Goal: Transaction & Acquisition: Book appointment/travel/reservation

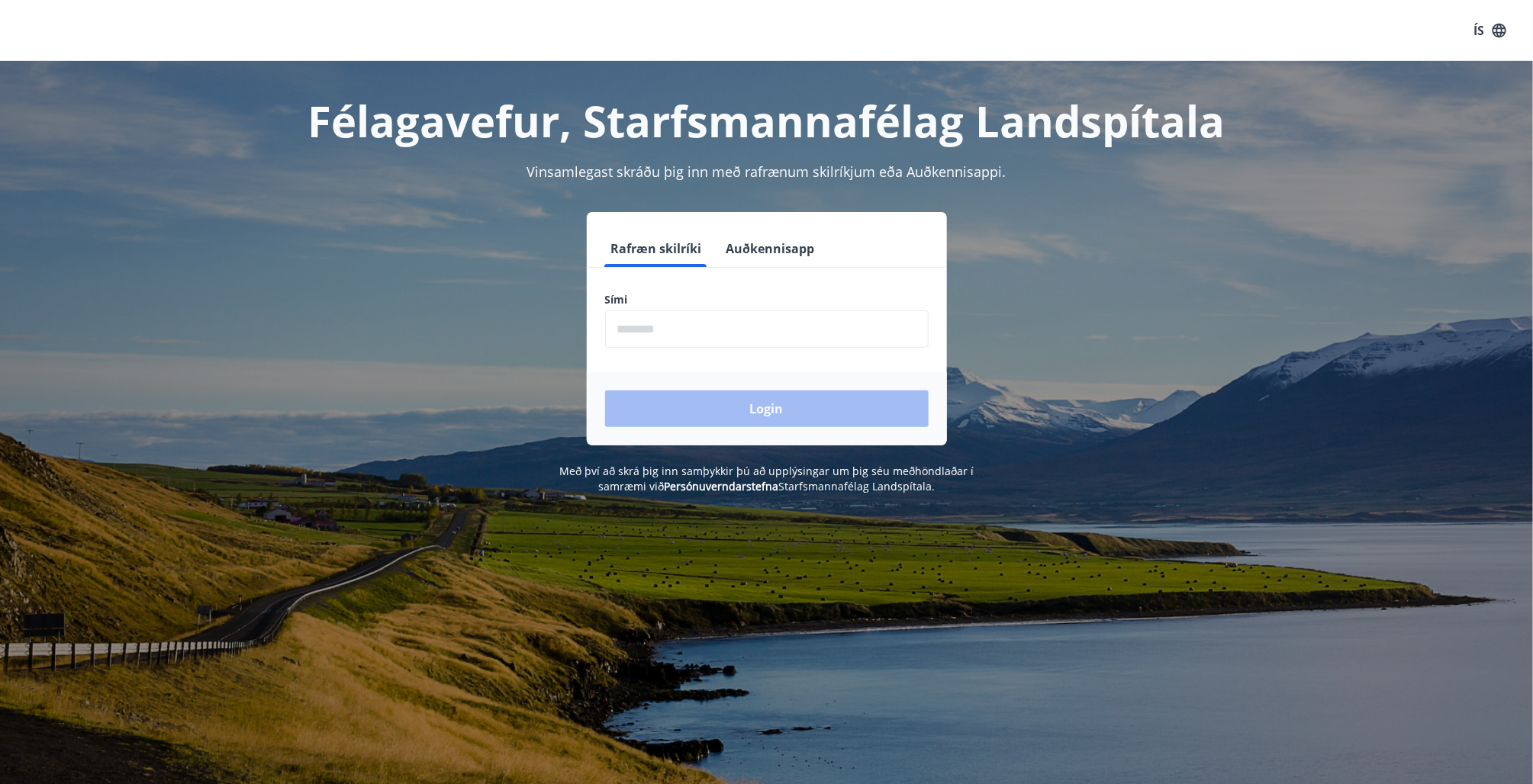
click at [656, 328] on input "phone" at bounding box center [766, 329] width 323 height 37
type input "********"
click at [690, 412] on button "Login" at bounding box center [766, 408] width 323 height 36
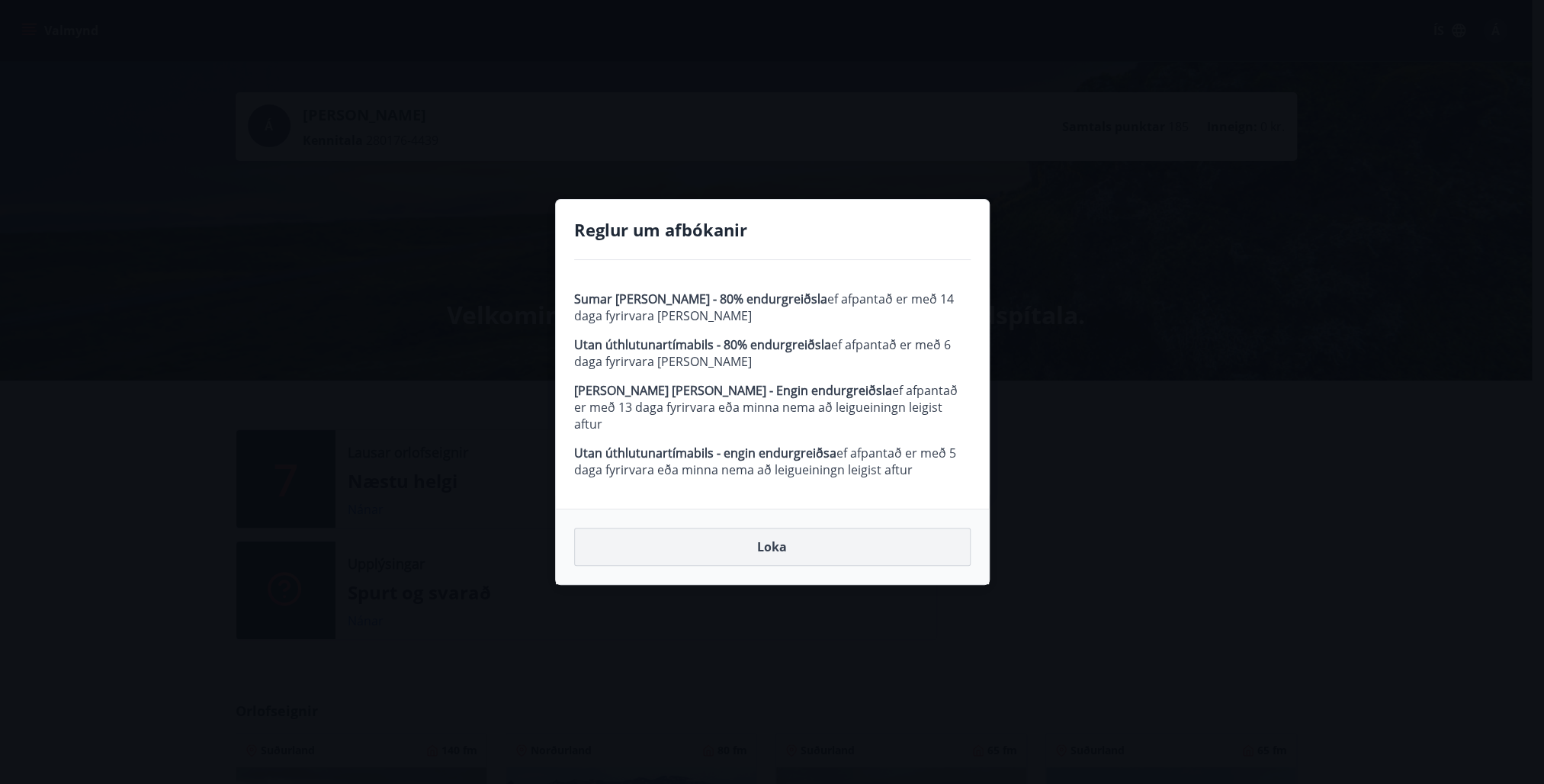
click at [769, 535] on button "Loka" at bounding box center [772, 546] width 397 height 38
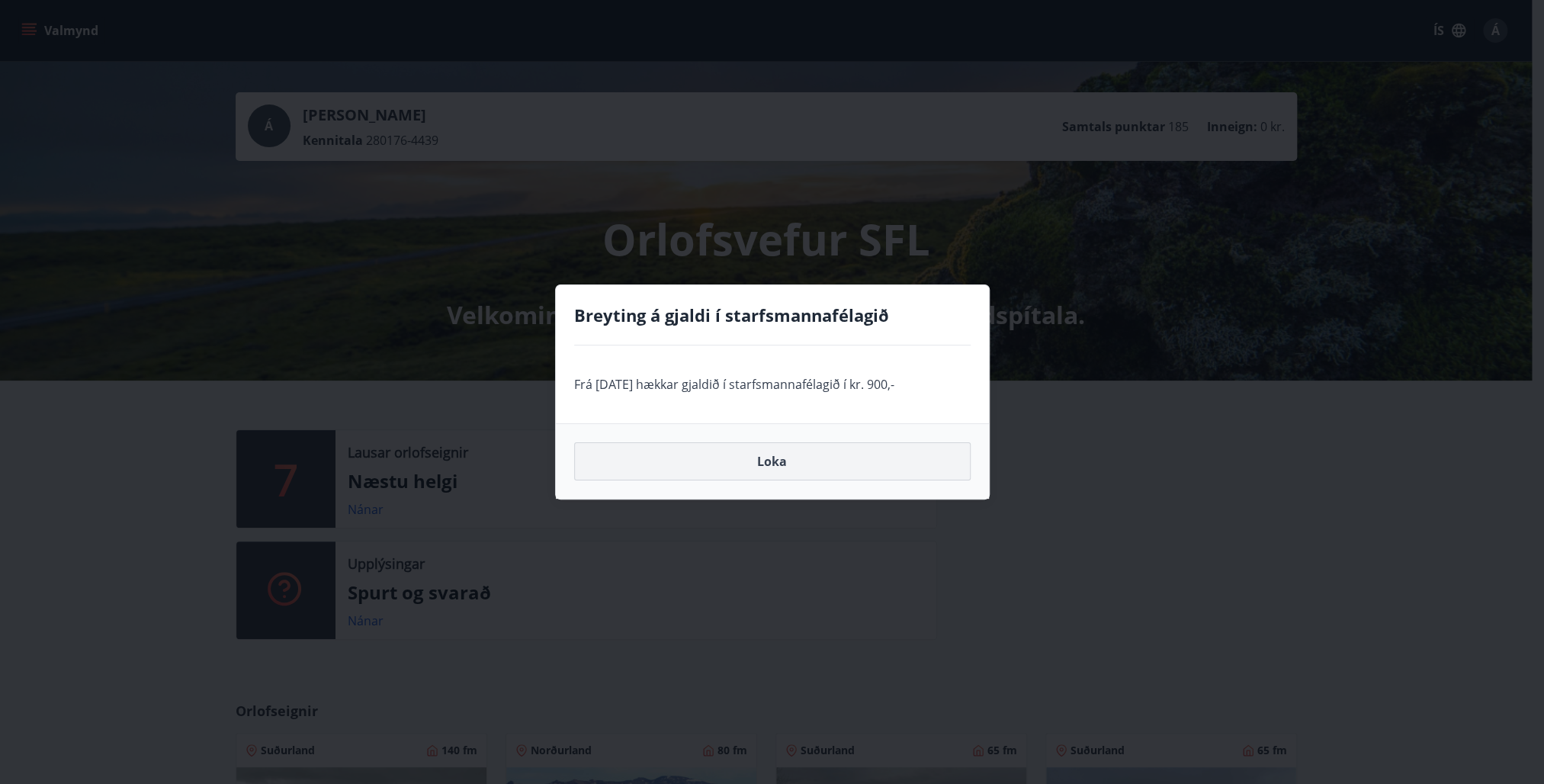
click at [769, 460] on button "Loka" at bounding box center [772, 461] width 397 height 38
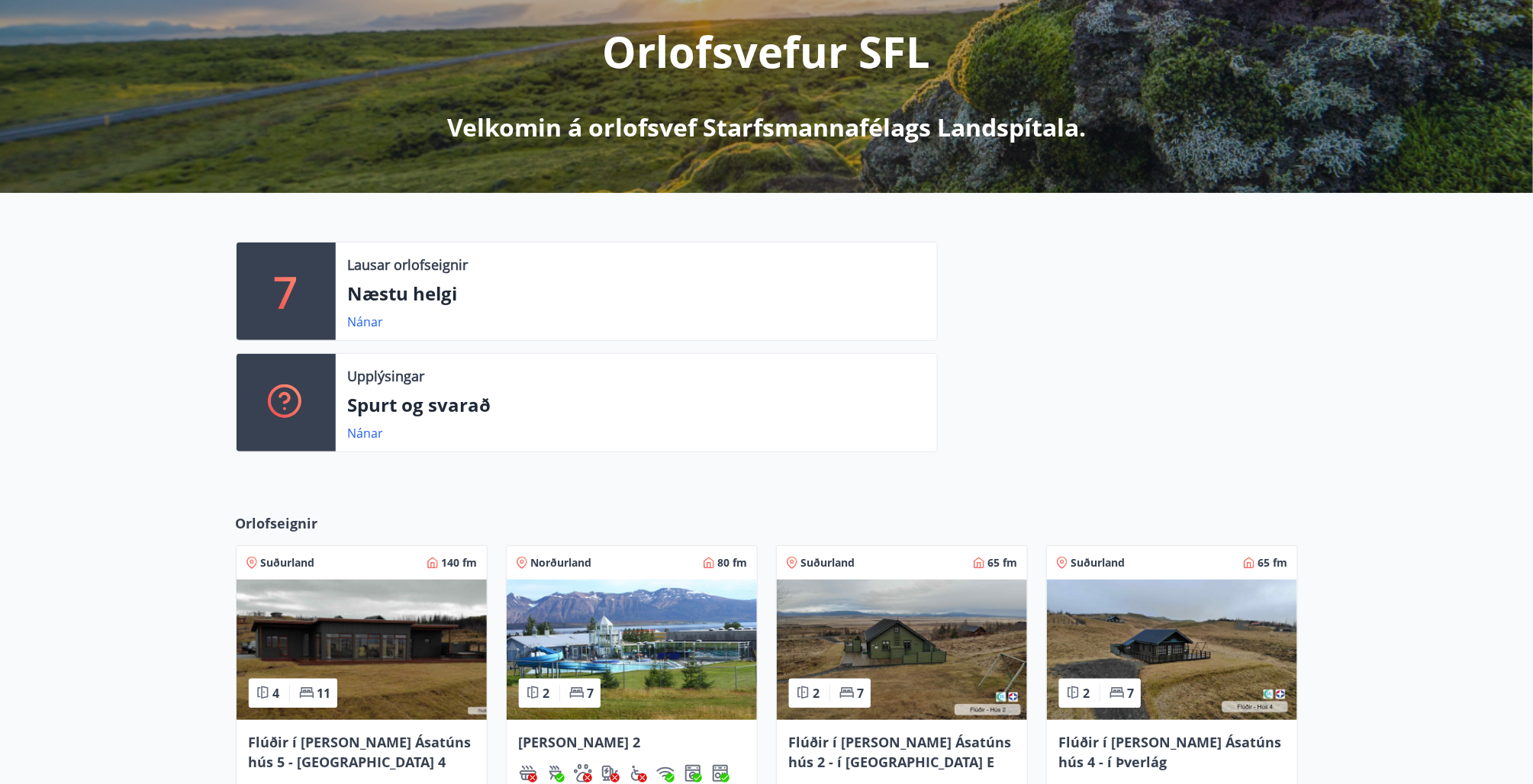
scroll to position [493, 0]
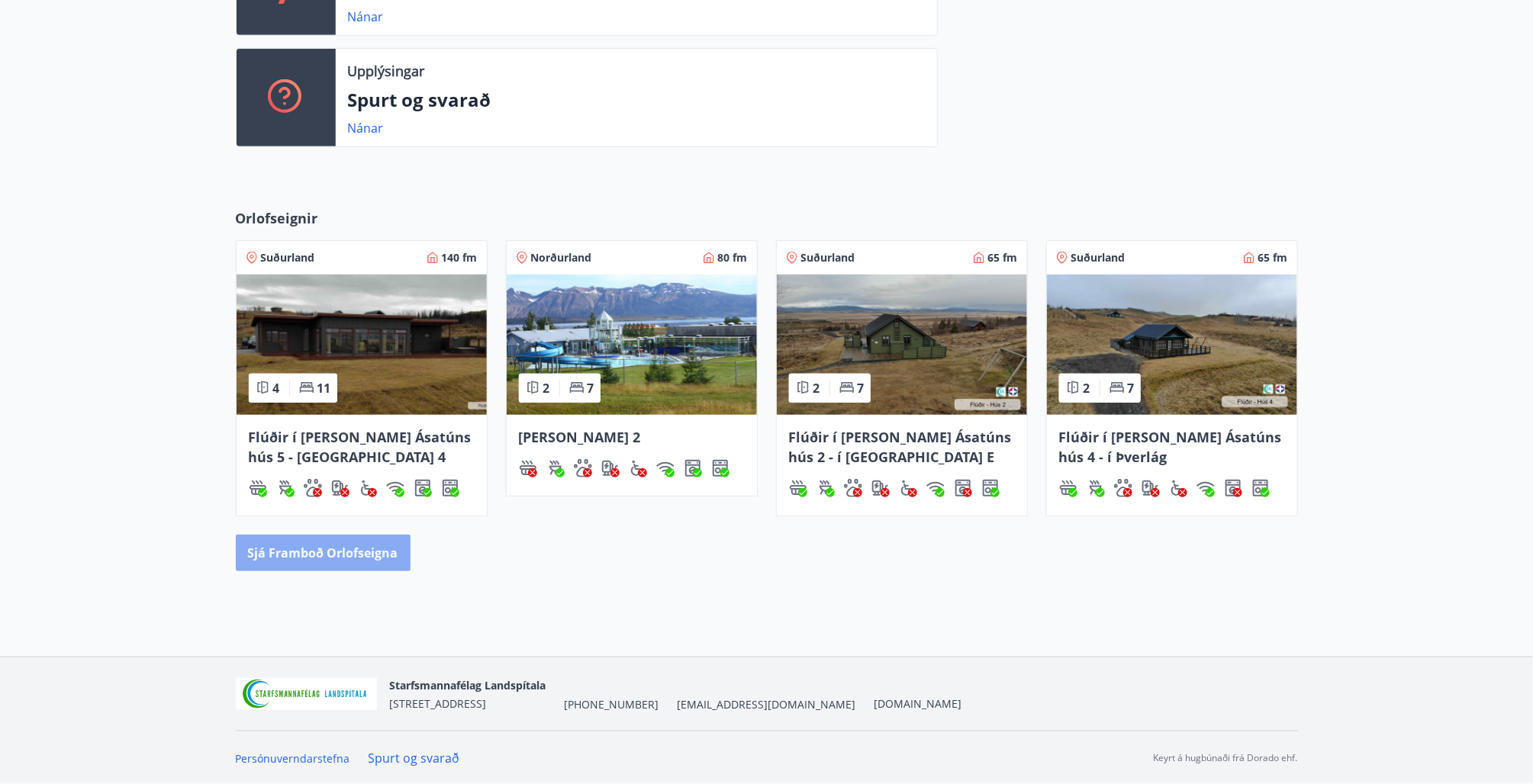
click at [333, 554] on button "Sjá framboð orlofseigna" at bounding box center [322, 552] width 174 height 36
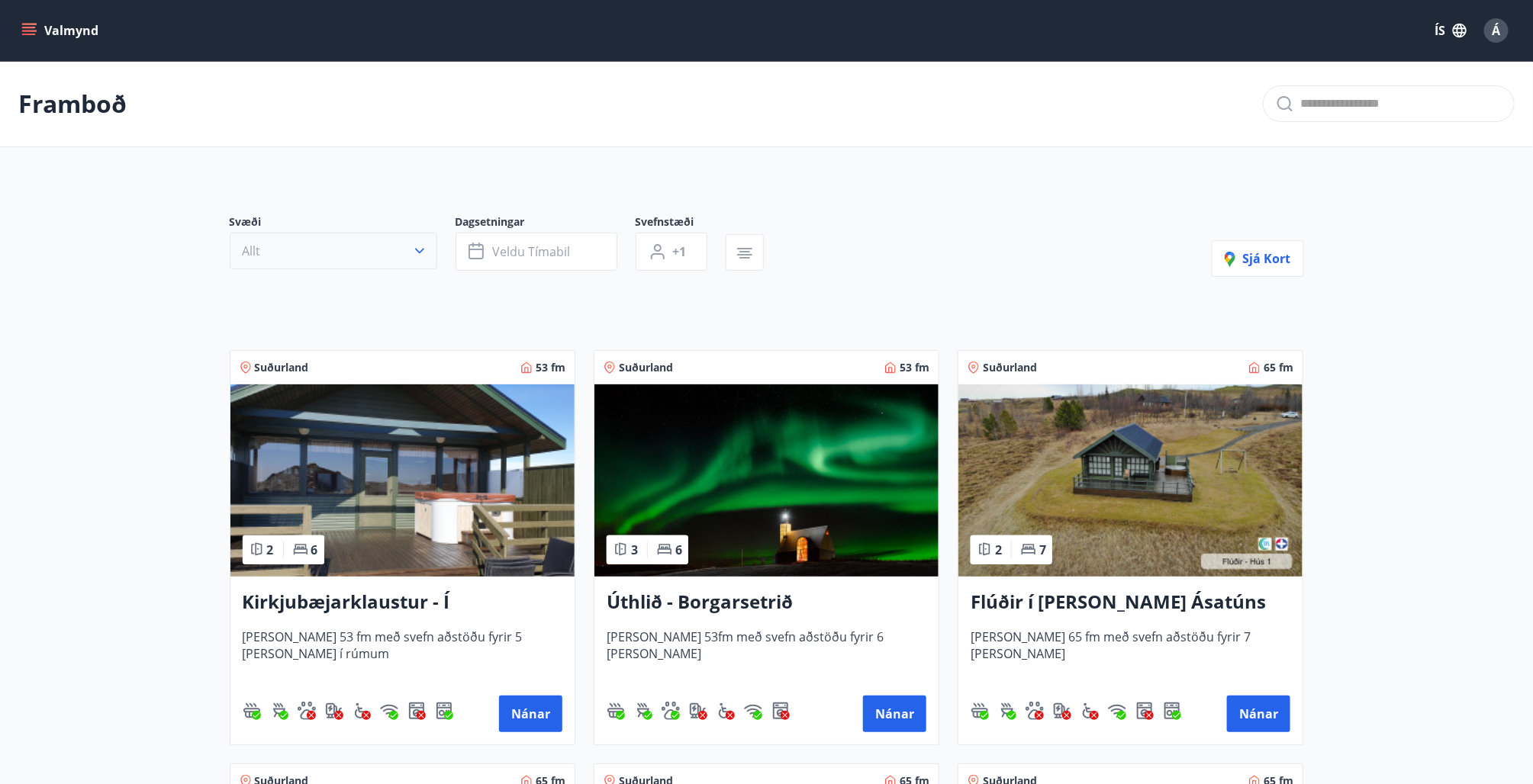
click at [418, 245] on icon "button" at bounding box center [420, 251] width 16 height 15
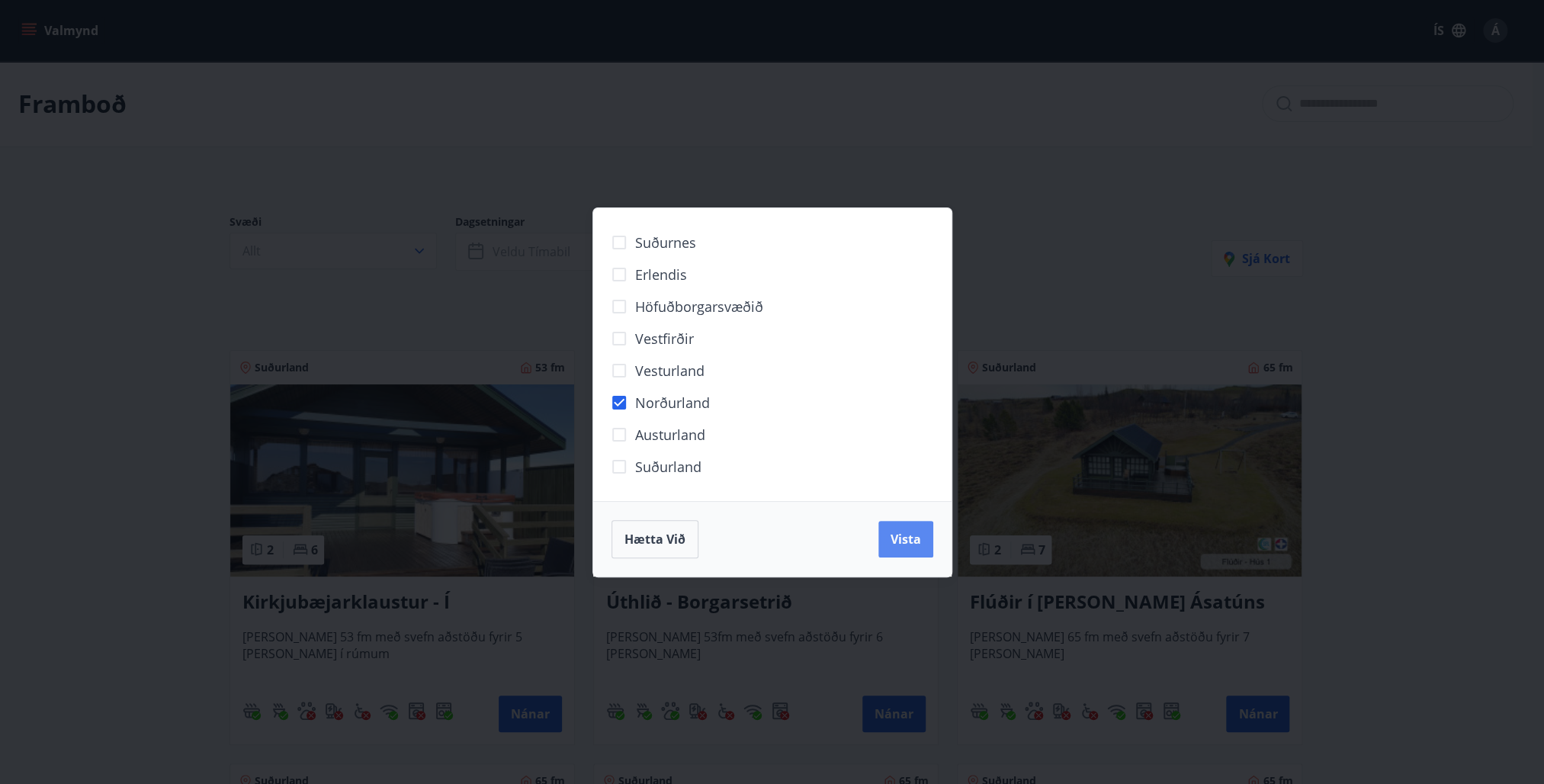
click at [892, 534] on span "Vista" at bounding box center [906, 539] width 30 height 17
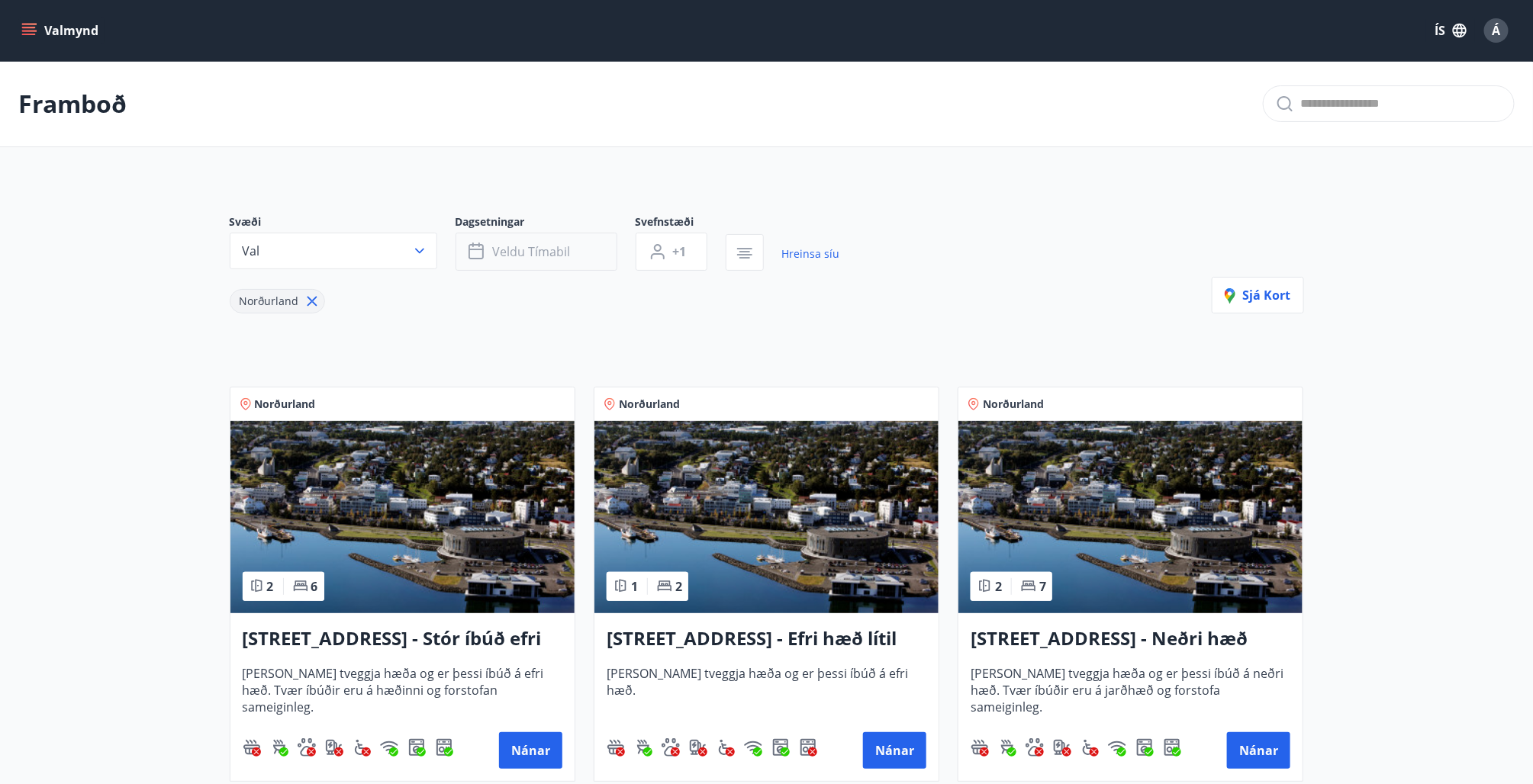
click at [569, 251] on button "Veldu tímabil" at bounding box center [536, 251] width 162 height 38
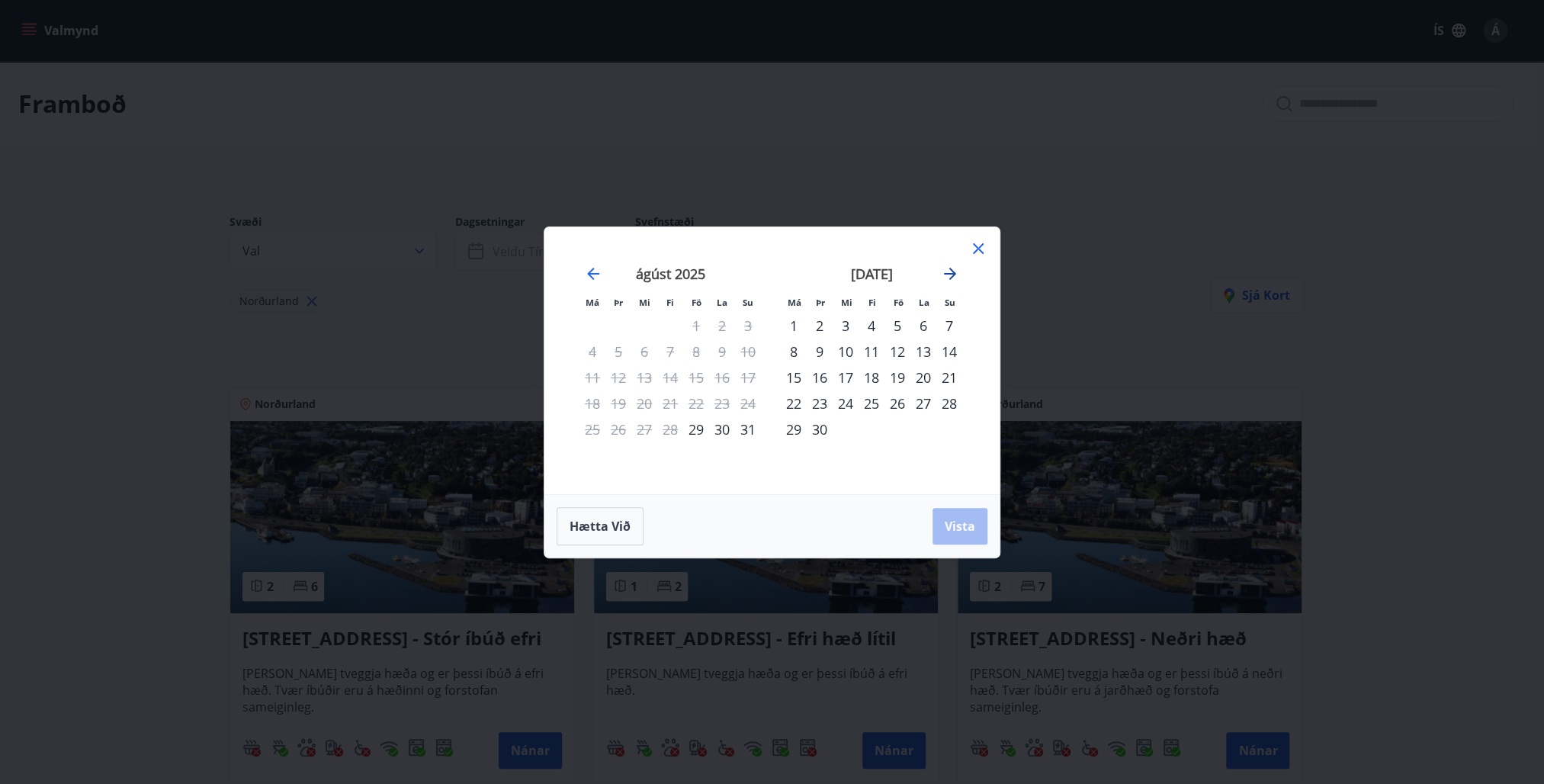
click at [947, 270] on icon "Move forward to switch to the next month." at bounding box center [951, 274] width 19 height 19
click at [894, 318] on div "3" at bounding box center [897, 325] width 26 height 26
click at [944, 324] on div "5" at bounding box center [949, 325] width 26 height 26
click at [955, 518] on span "Vista" at bounding box center [960, 526] width 30 height 17
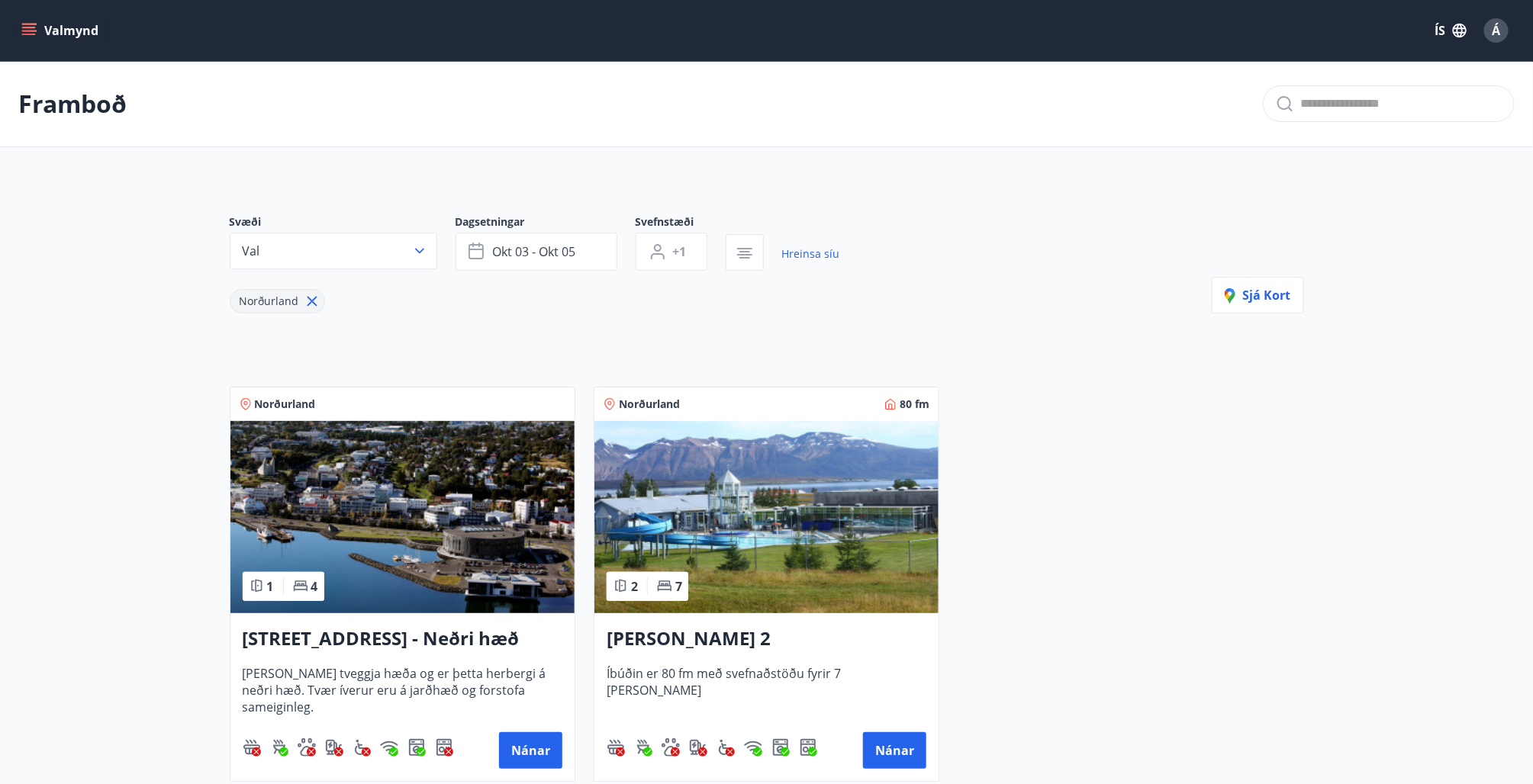
scroll to position [153, 0]
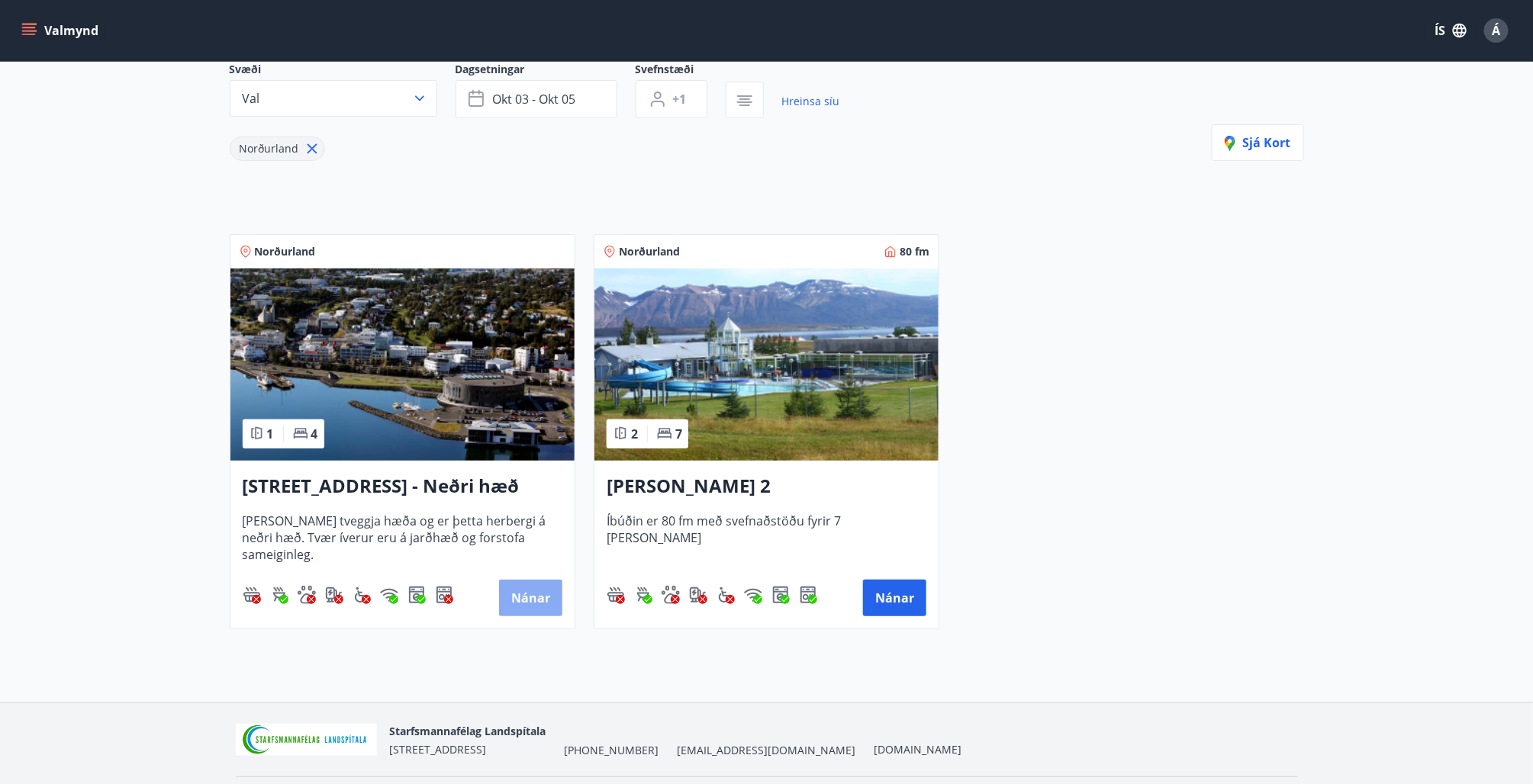
click at [533, 606] on button "Nánar" at bounding box center [531, 597] width 64 height 36
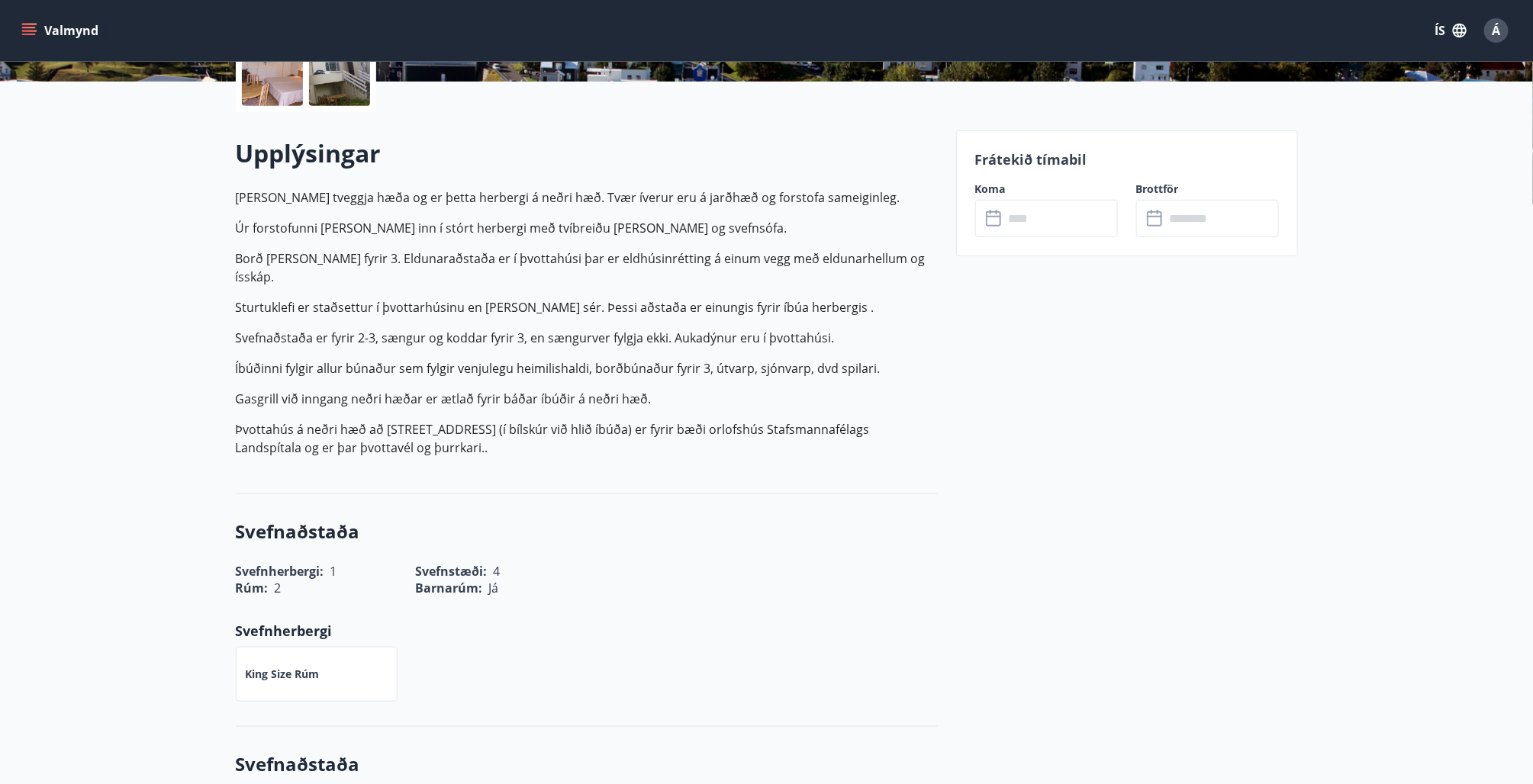
scroll to position [305, 0]
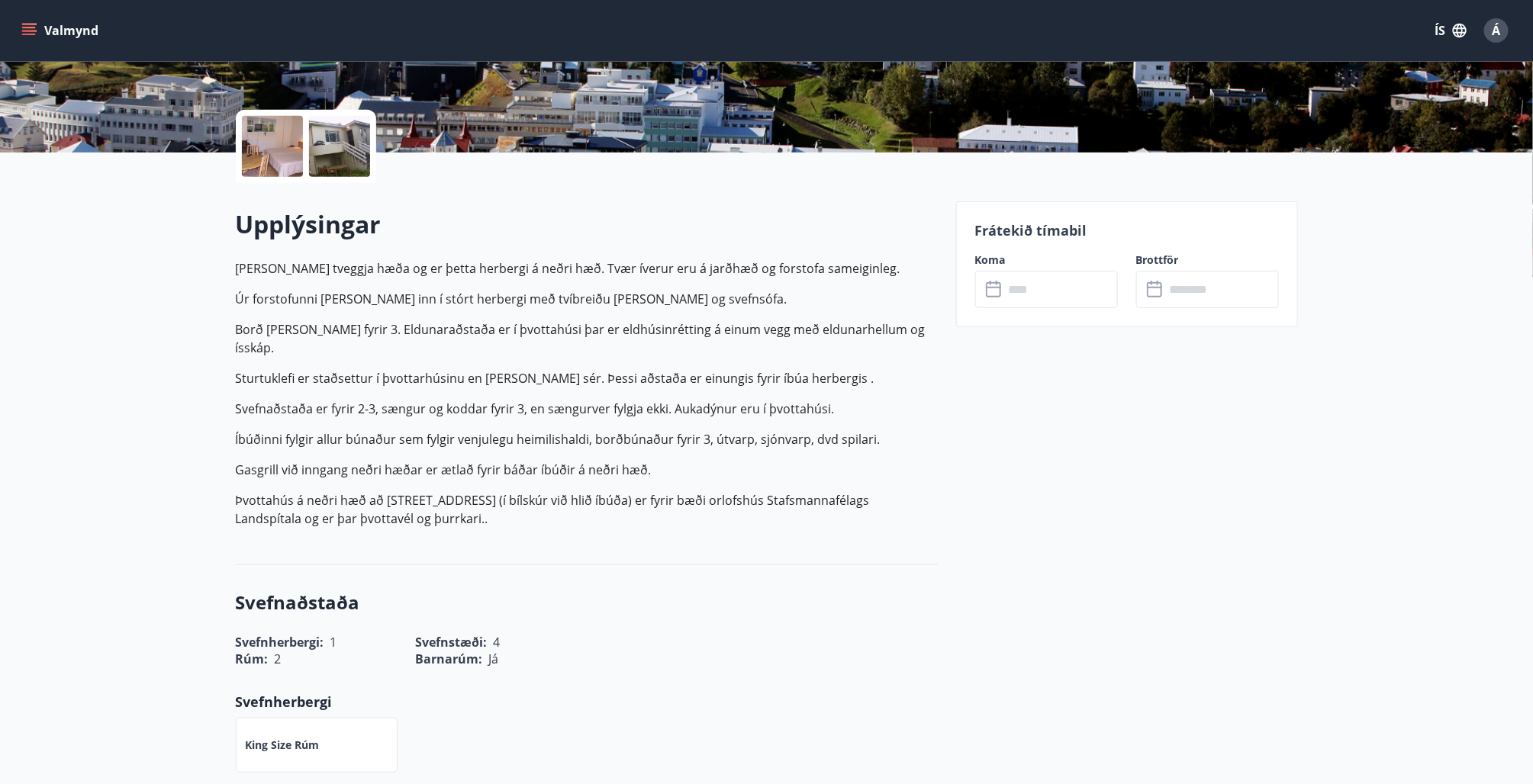
click at [1017, 285] on input "text" at bounding box center [1061, 289] width 114 height 37
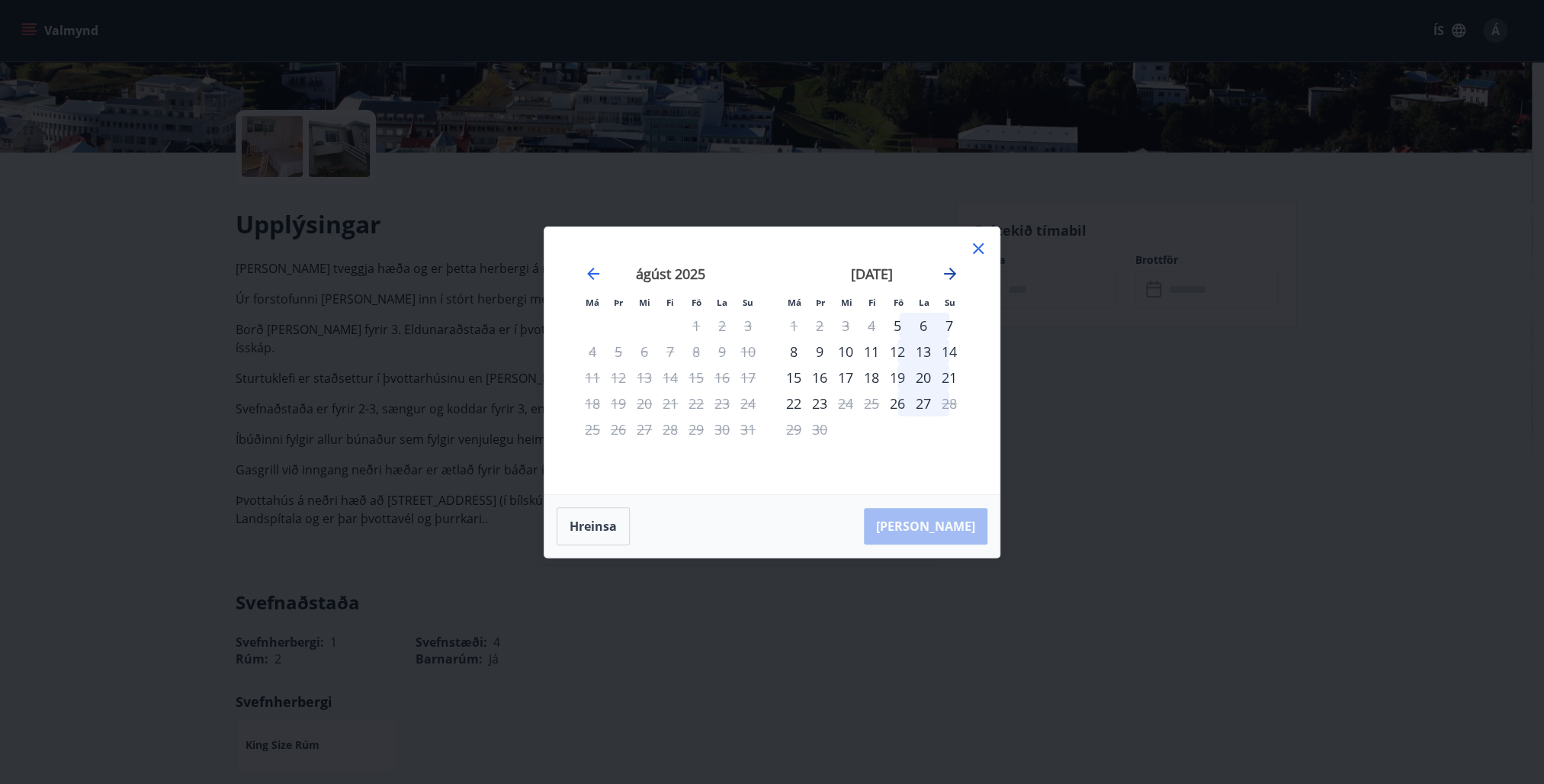
click at [950, 273] on icon "Move forward to switch to the next month." at bounding box center [951, 274] width 12 height 12
drag, startPoint x: 900, startPoint y: 322, endPoint x: 947, endPoint y: 322, distance: 47.0
click at [938, 327] on tr "1 2 3 4 5" at bounding box center [872, 325] width 181 height 26
click at [978, 247] on icon at bounding box center [978, 249] width 11 height 11
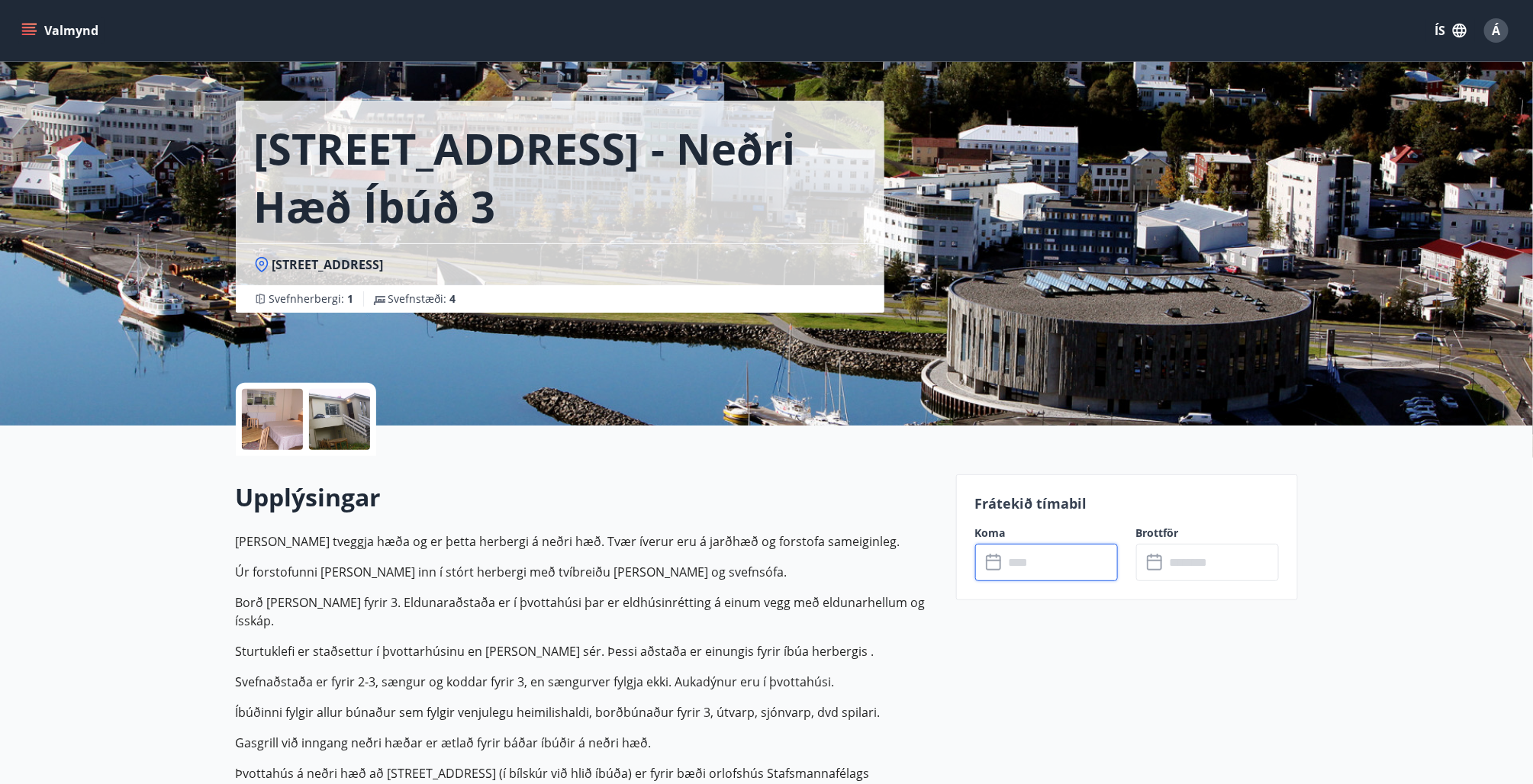
scroll to position [0, 0]
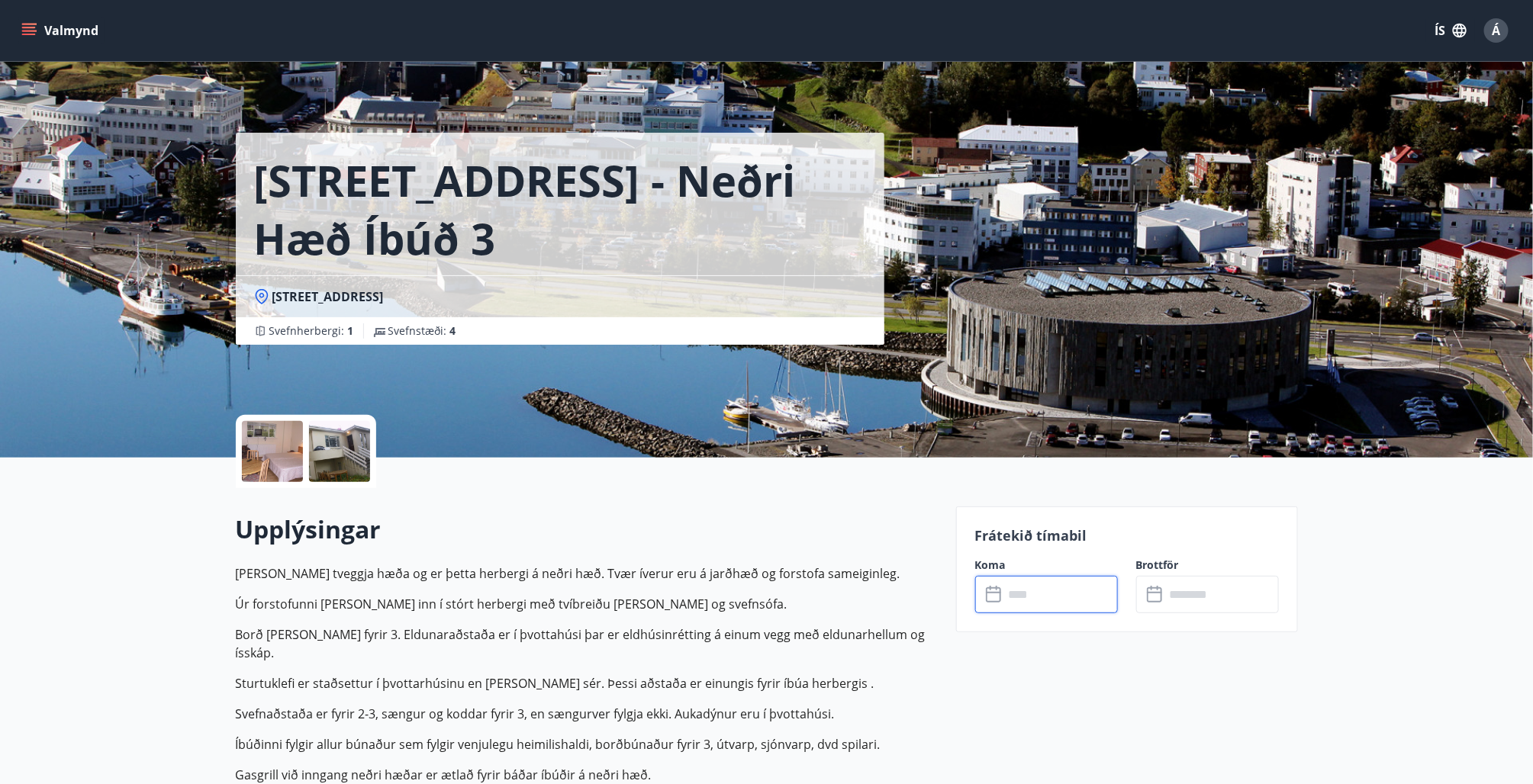
click at [1033, 597] on input "text" at bounding box center [1061, 594] width 114 height 37
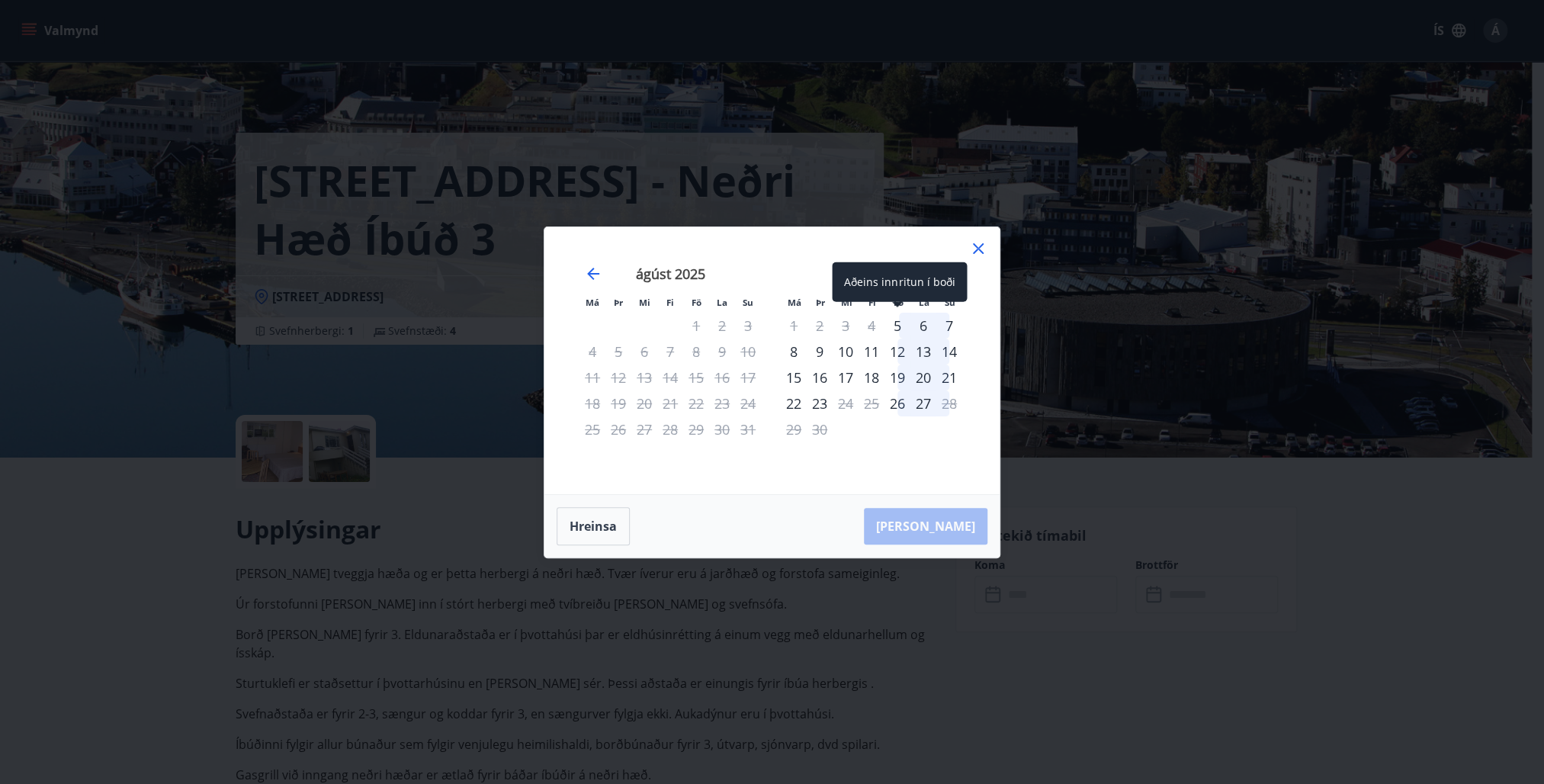
click at [898, 318] on div "5" at bounding box center [897, 325] width 26 height 26
click at [971, 246] on icon at bounding box center [978, 249] width 19 height 19
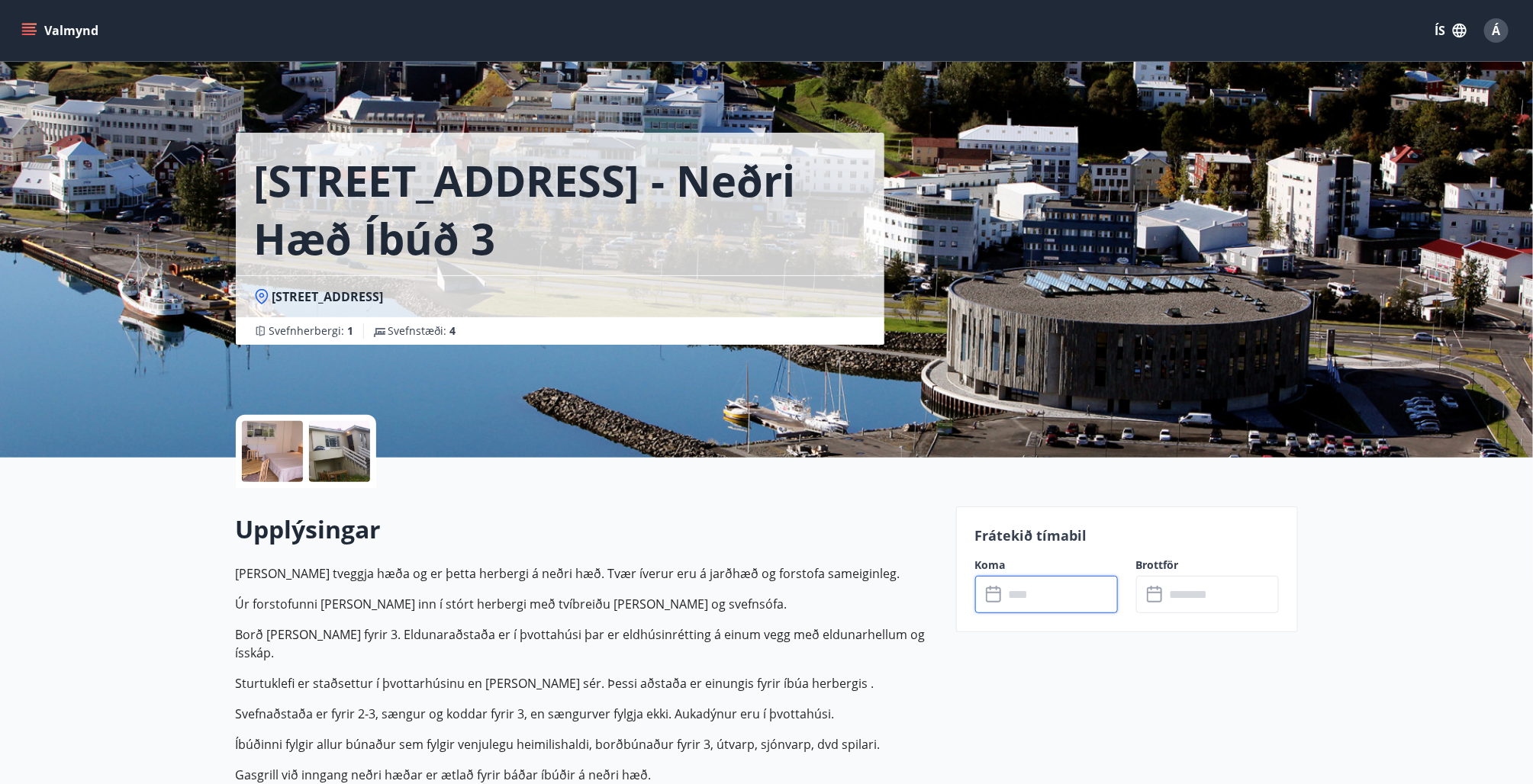
click at [1043, 593] on input "text" at bounding box center [1061, 594] width 114 height 37
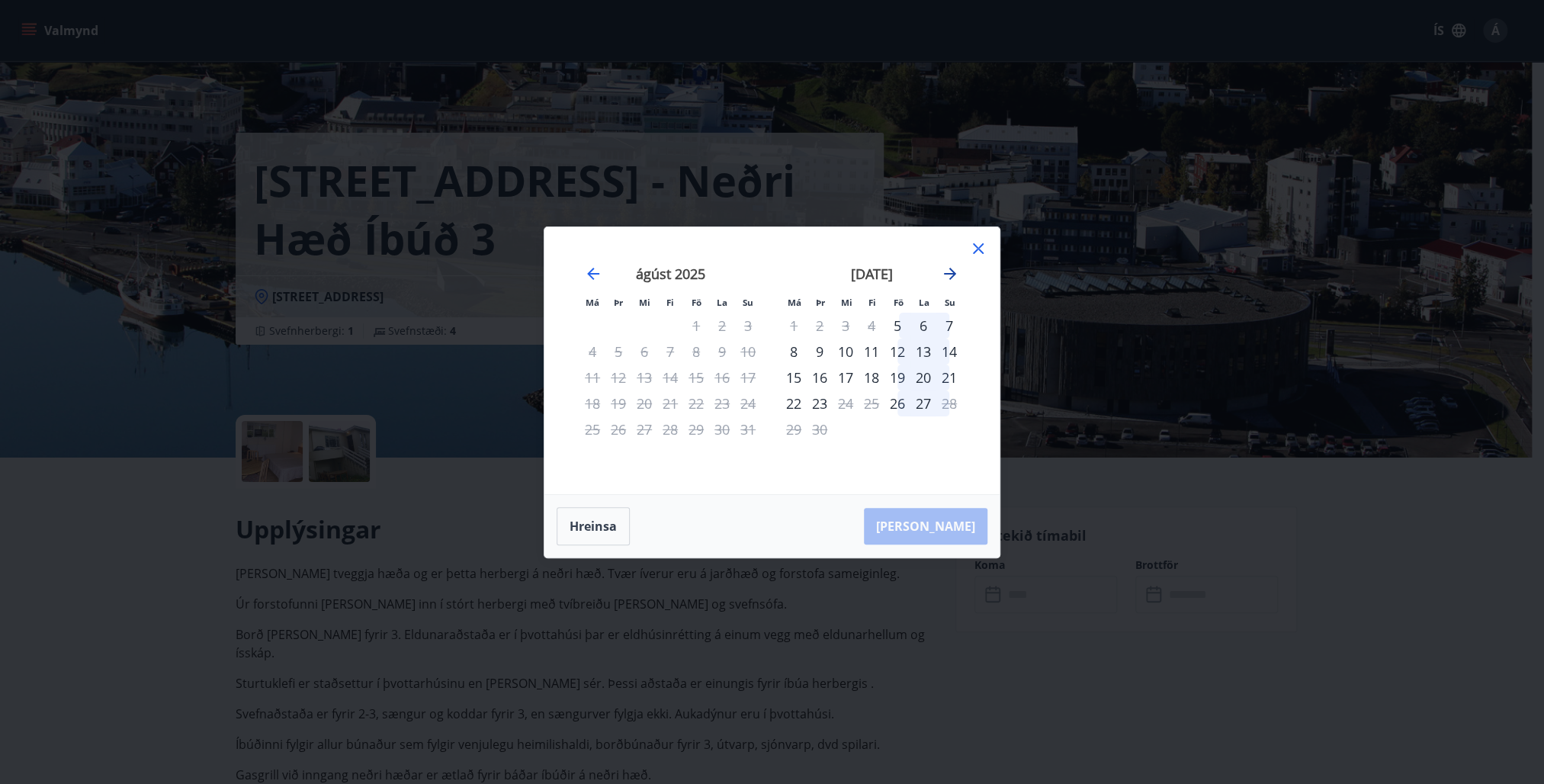
click at [948, 273] on icon "Move forward to switch to the next month." at bounding box center [951, 274] width 12 height 12
click at [902, 325] on div "3" at bounding box center [897, 325] width 26 height 26
click at [943, 322] on div "5" at bounding box center [949, 325] width 26 height 26
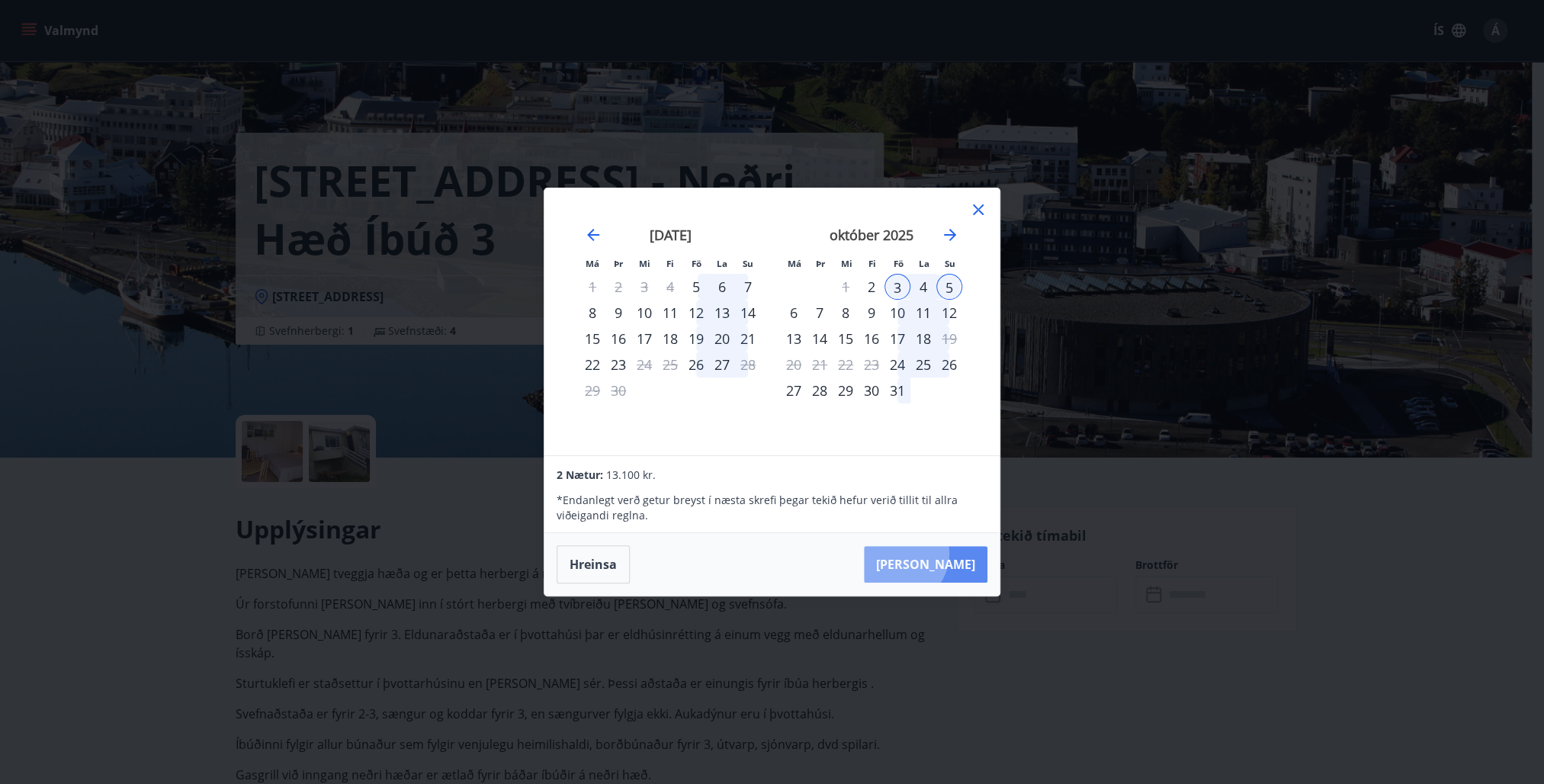
click at [945, 554] on button "Taka Frá" at bounding box center [925, 564] width 123 height 36
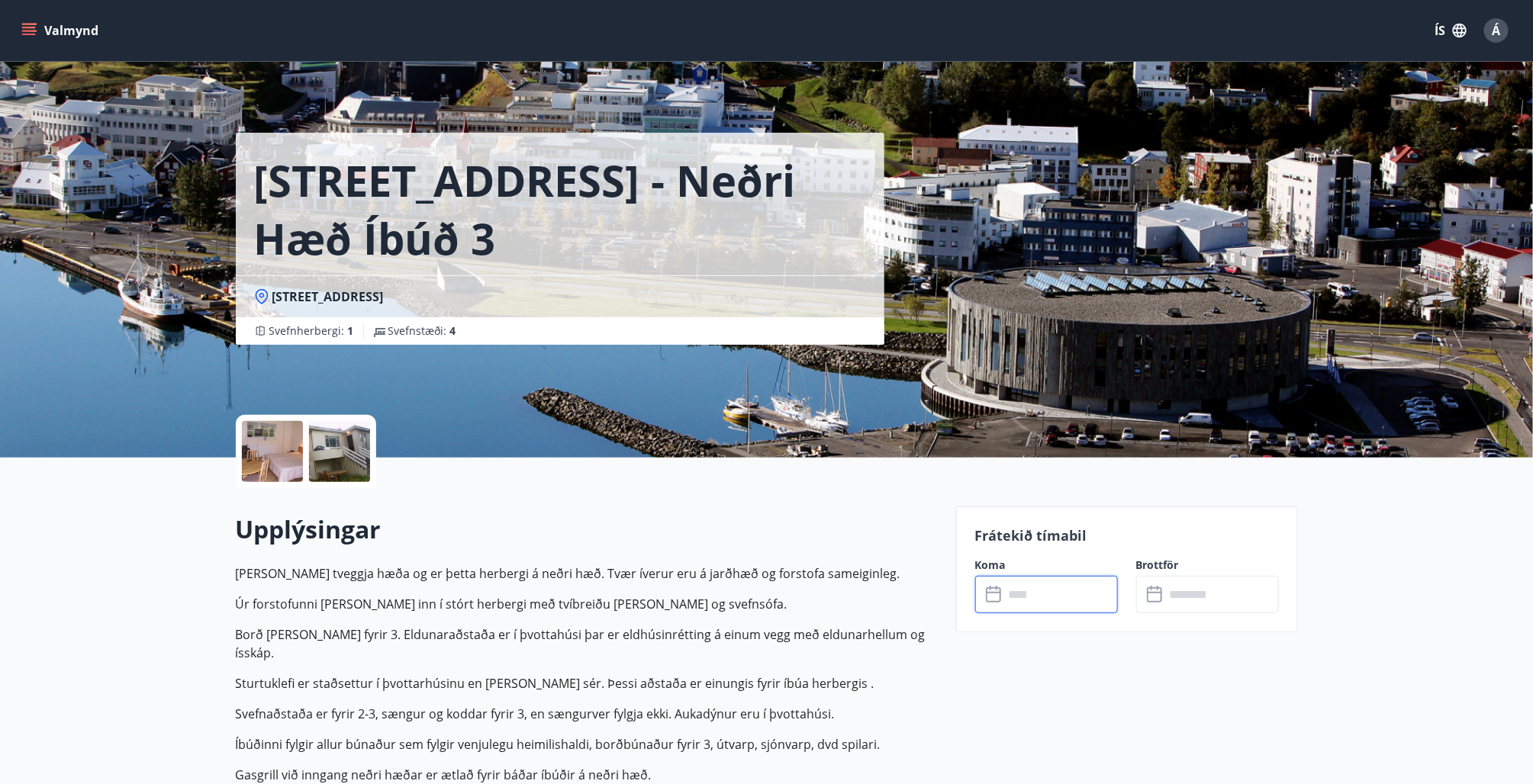
type input "******"
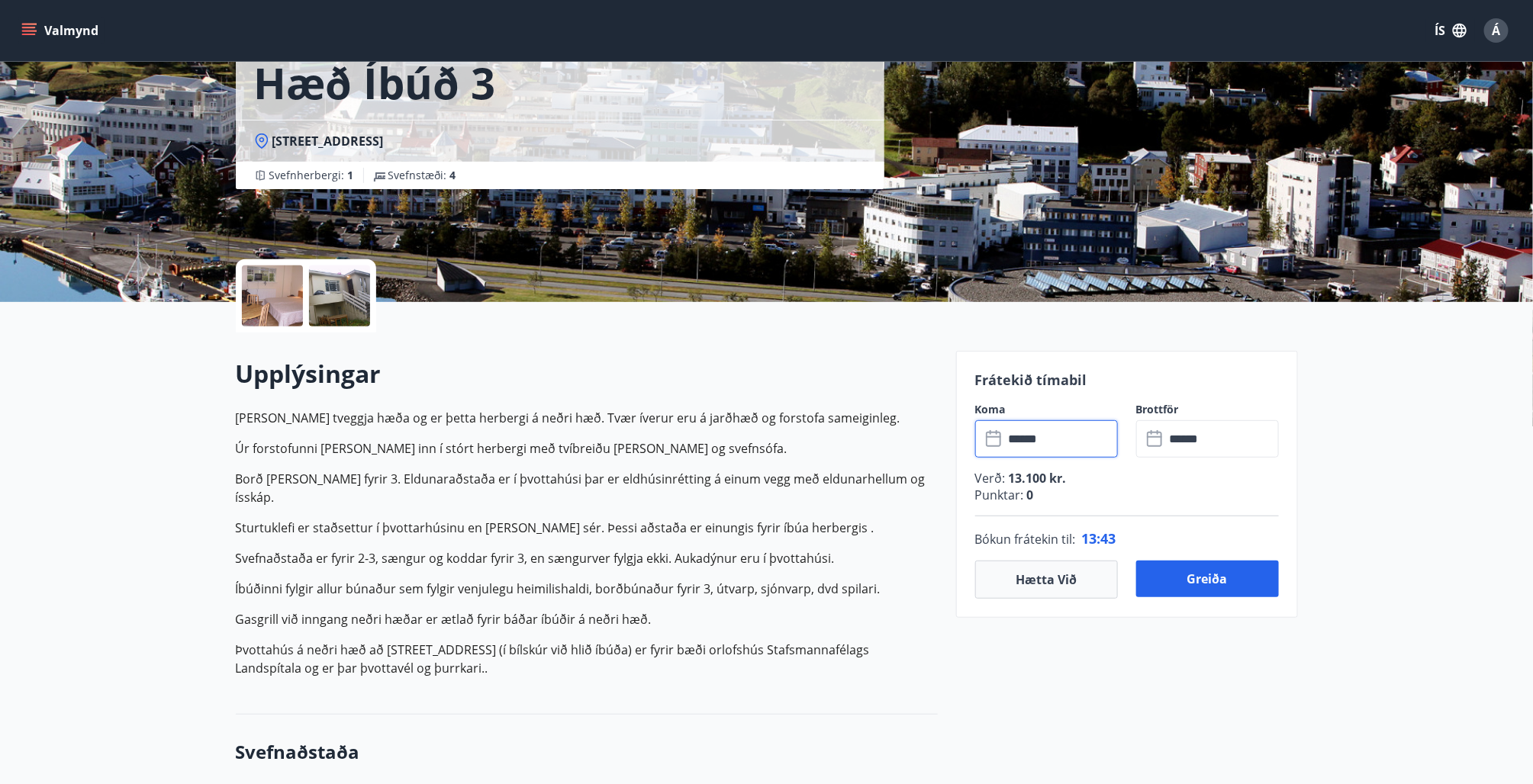
scroll to position [153, 0]
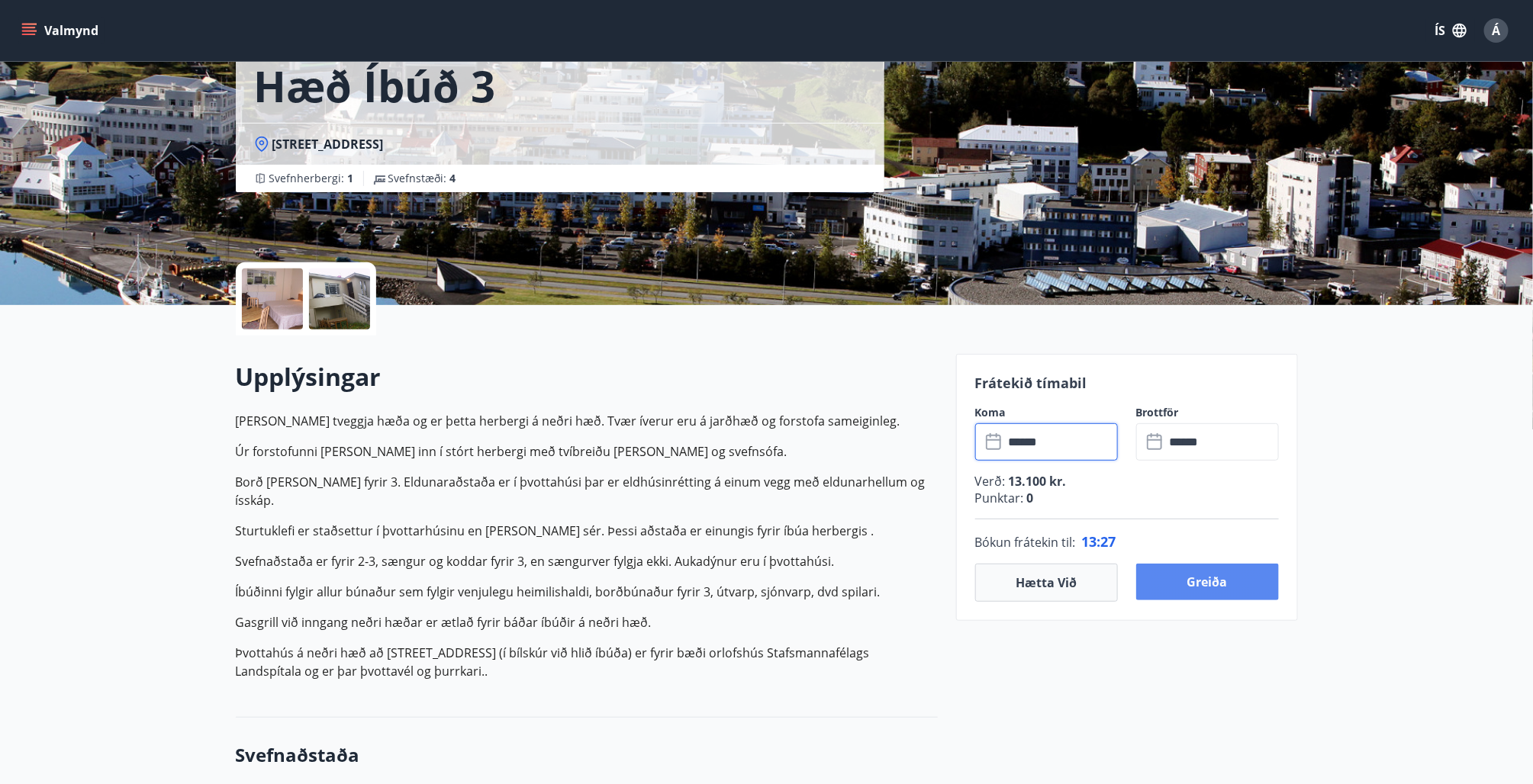
click at [1242, 571] on button "Greiða" at bounding box center [1207, 581] width 143 height 36
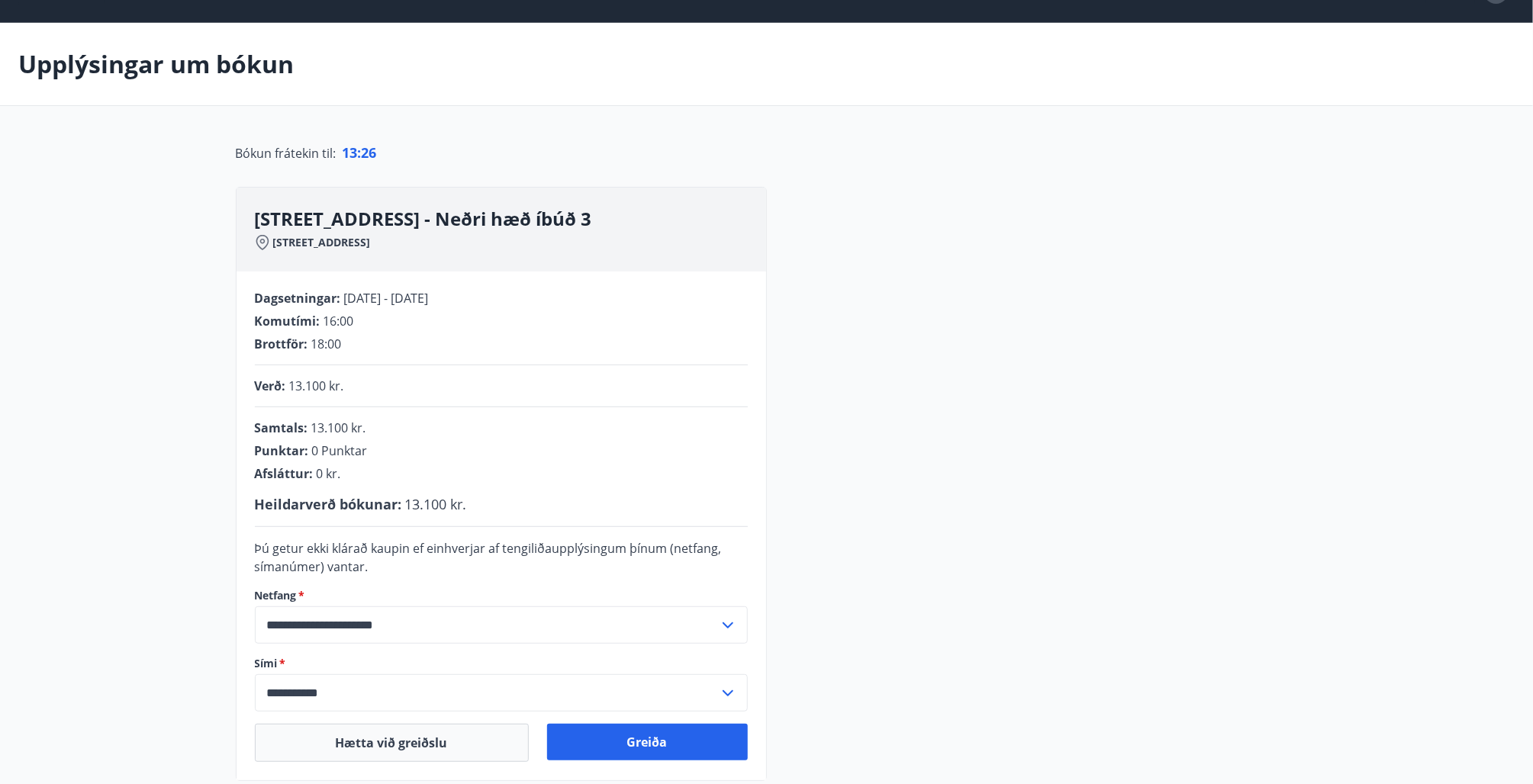
scroll to position [153, 0]
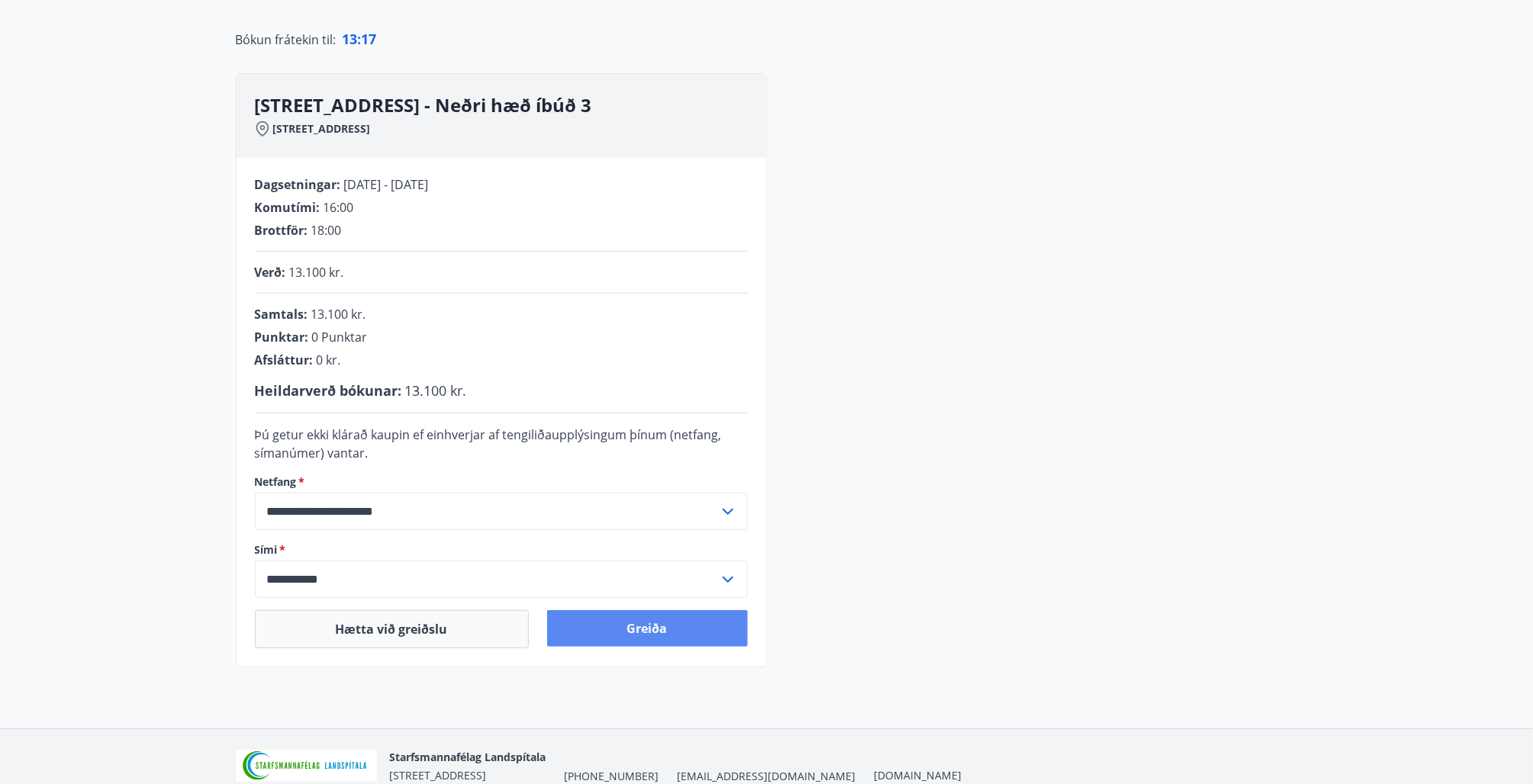
click at [636, 623] on button "Greiða" at bounding box center [647, 628] width 201 height 36
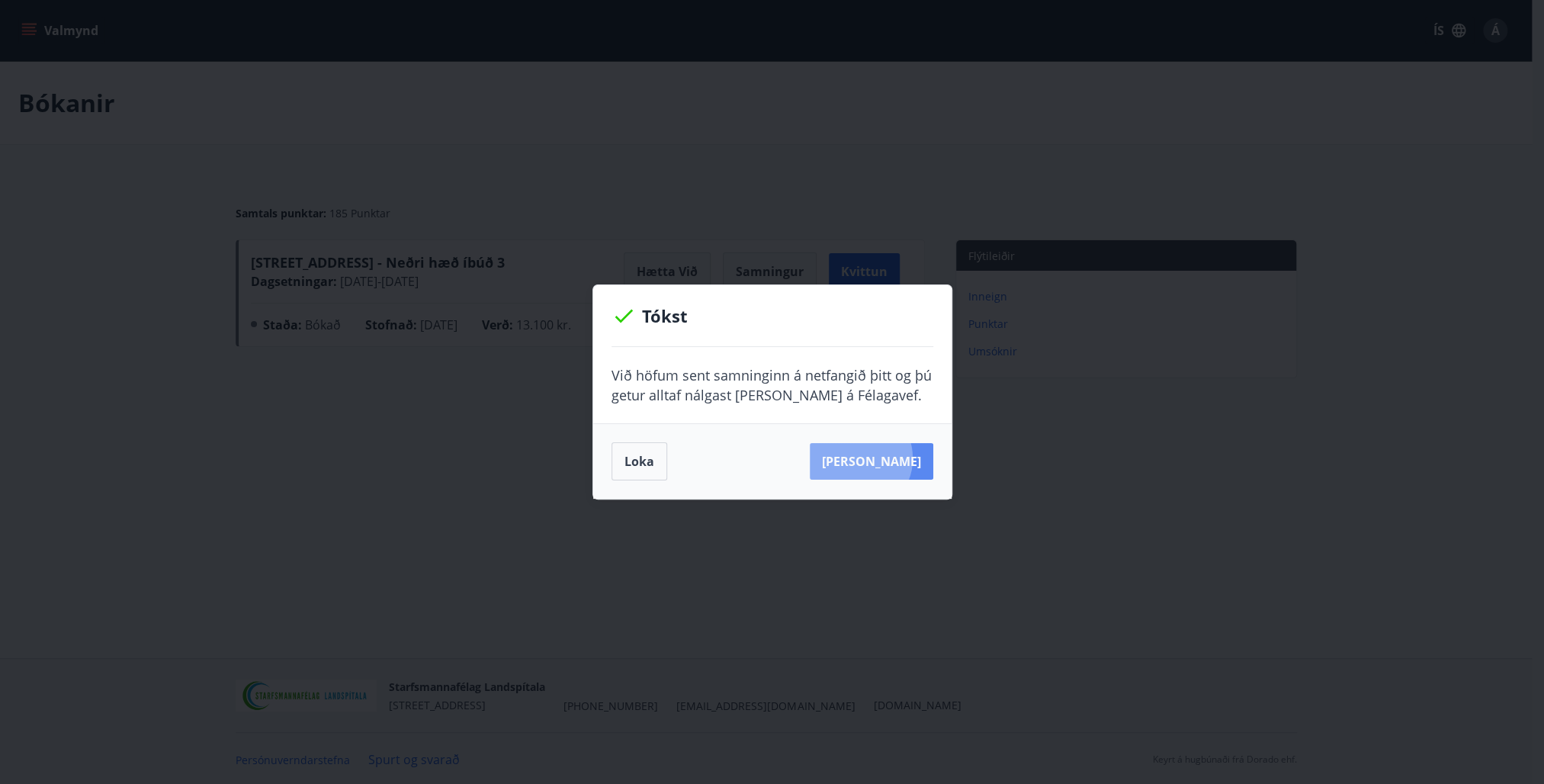
click at [882, 459] on button "[PERSON_NAME]" at bounding box center [871, 461] width 123 height 36
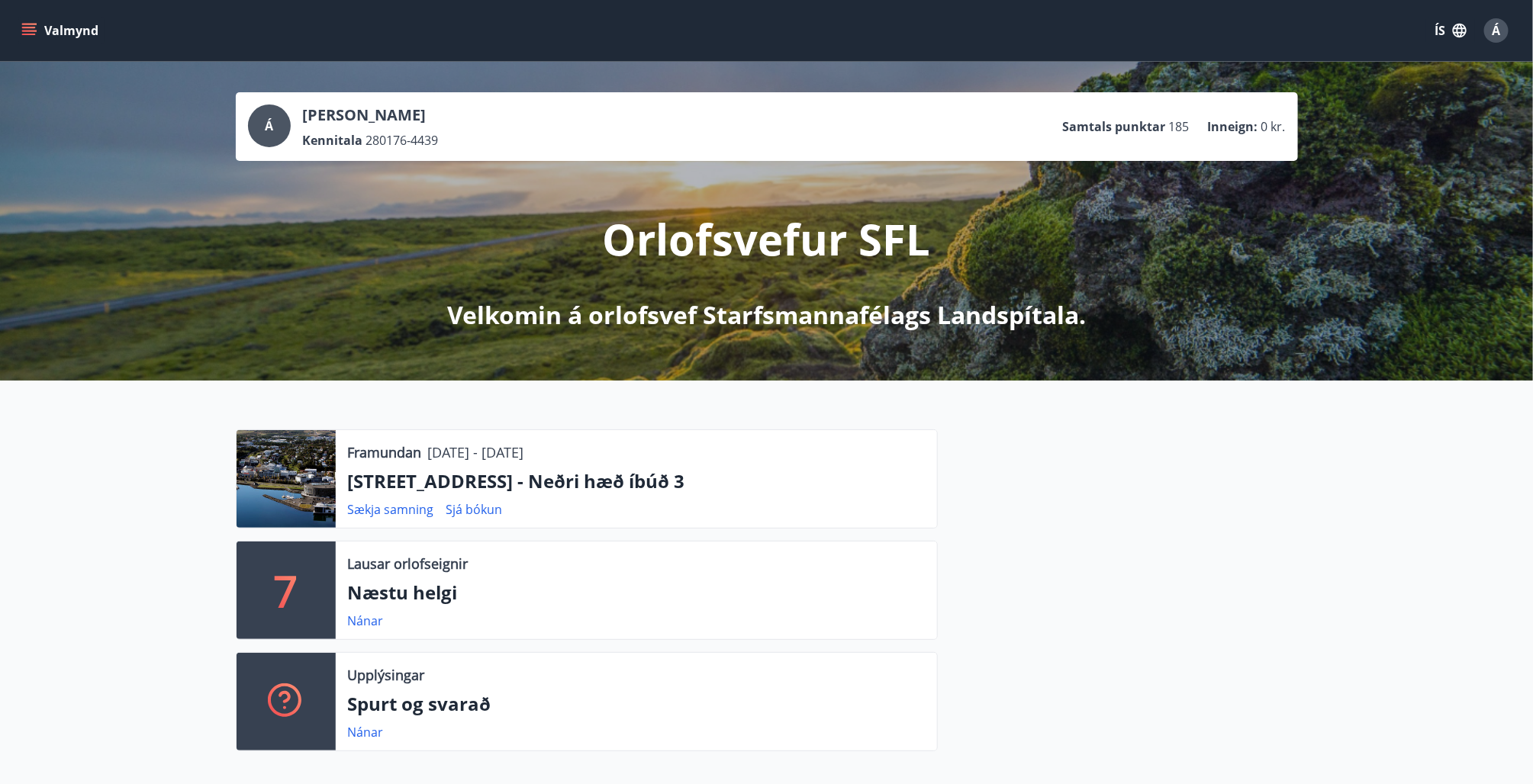
click at [396, 476] on p "[STREET_ADDRESS] - Neðri hæð íbúð 3" at bounding box center [636, 480] width 577 height 26
click at [296, 483] on div at bounding box center [286, 479] width 99 height 98
click at [398, 474] on p "[STREET_ADDRESS] - Neðri hæð íbúð 3" at bounding box center [636, 480] width 577 height 26
click at [390, 449] on p "Framundan" at bounding box center [384, 452] width 74 height 20
click at [387, 471] on p "[STREET_ADDRESS] - Neðri hæð íbúð 3" at bounding box center [636, 480] width 577 height 26
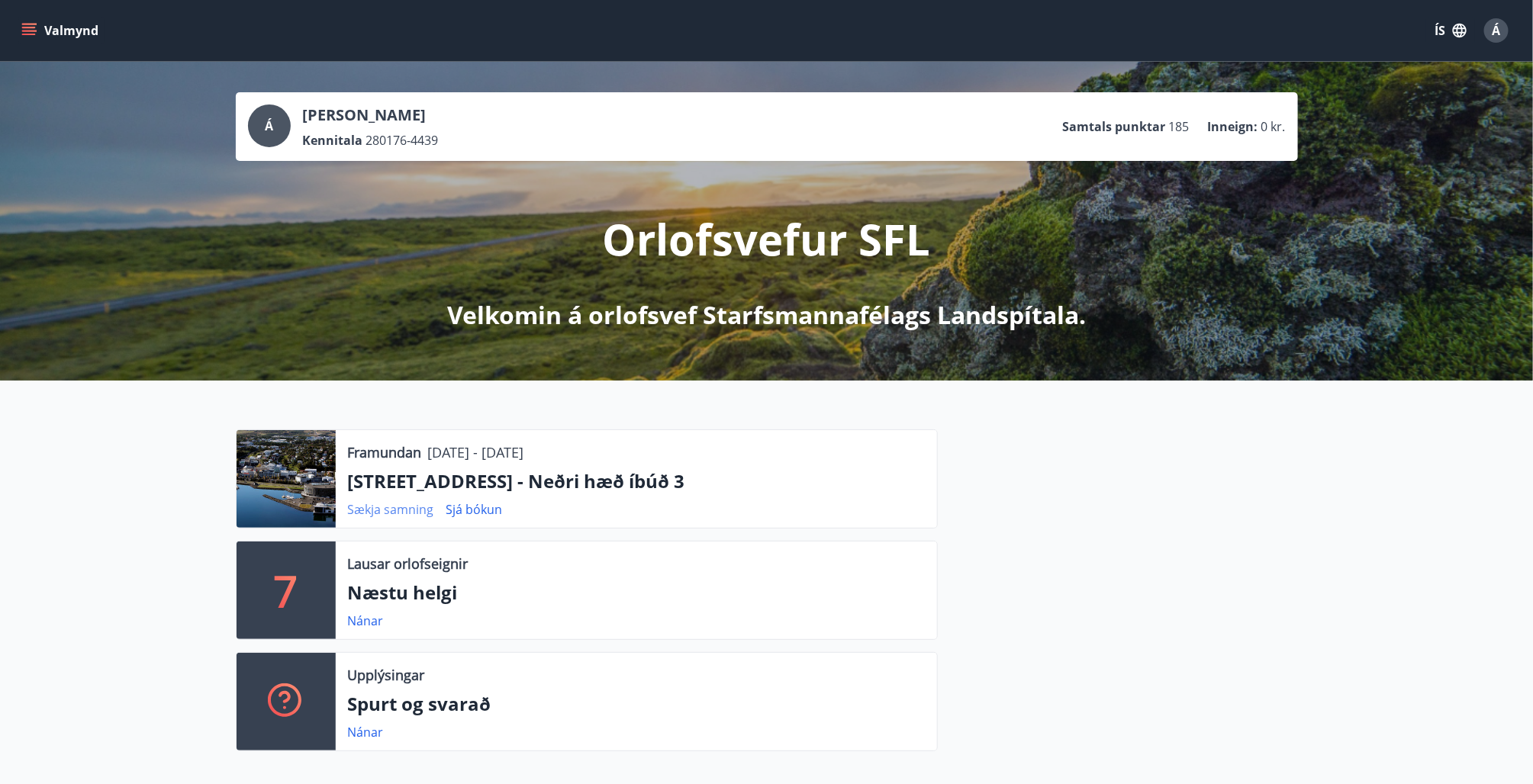
click at [386, 513] on link "Sækja samning" at bounding box center [391, 510] width 86 height 17
click at [476, 505] on link "Sjá bókun" at bounding box center [474, 510] width 57 height 17
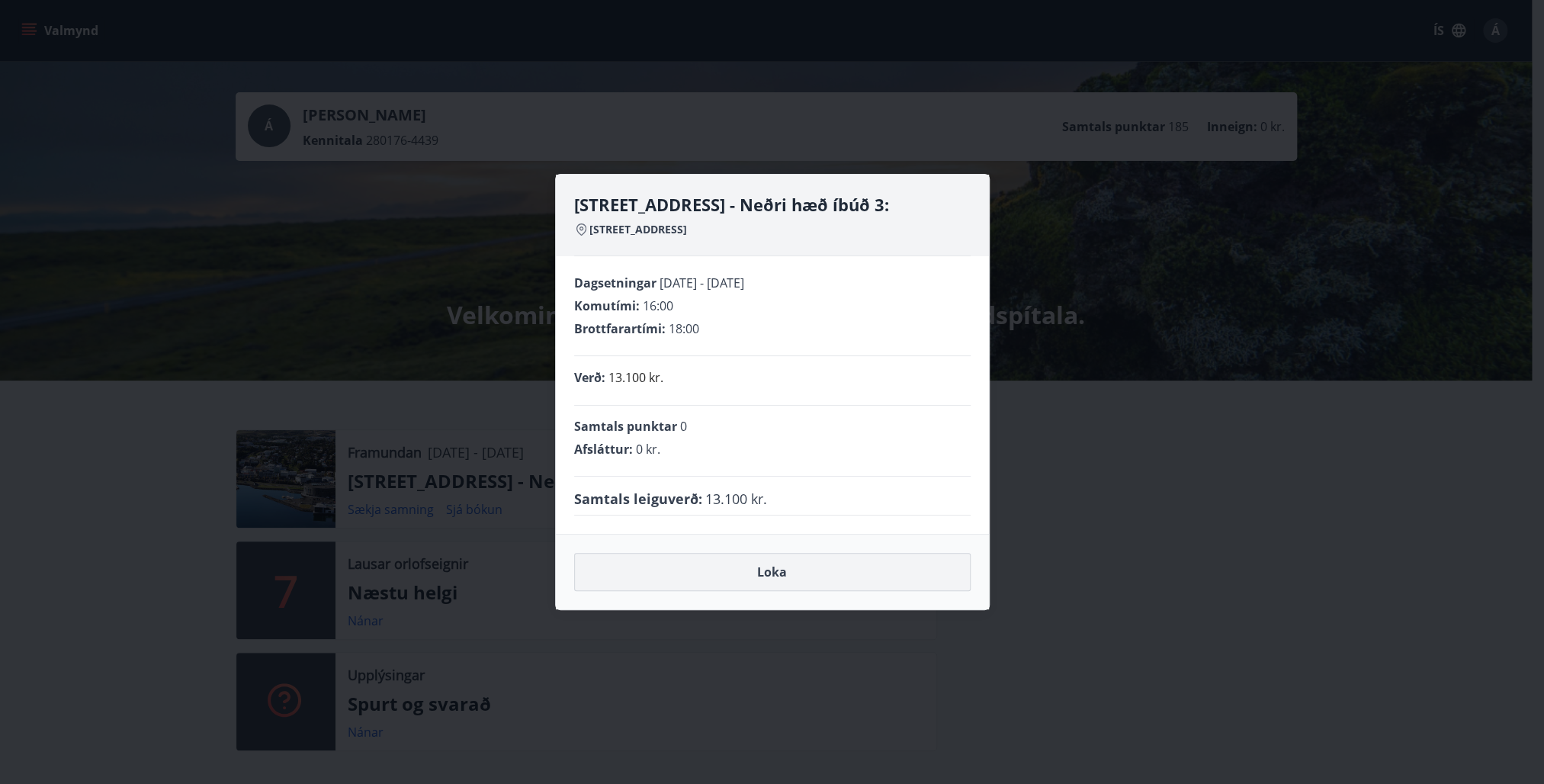
click at [782, 571] on button "Loka" at bounding box center [772, 572] width 397 height 38
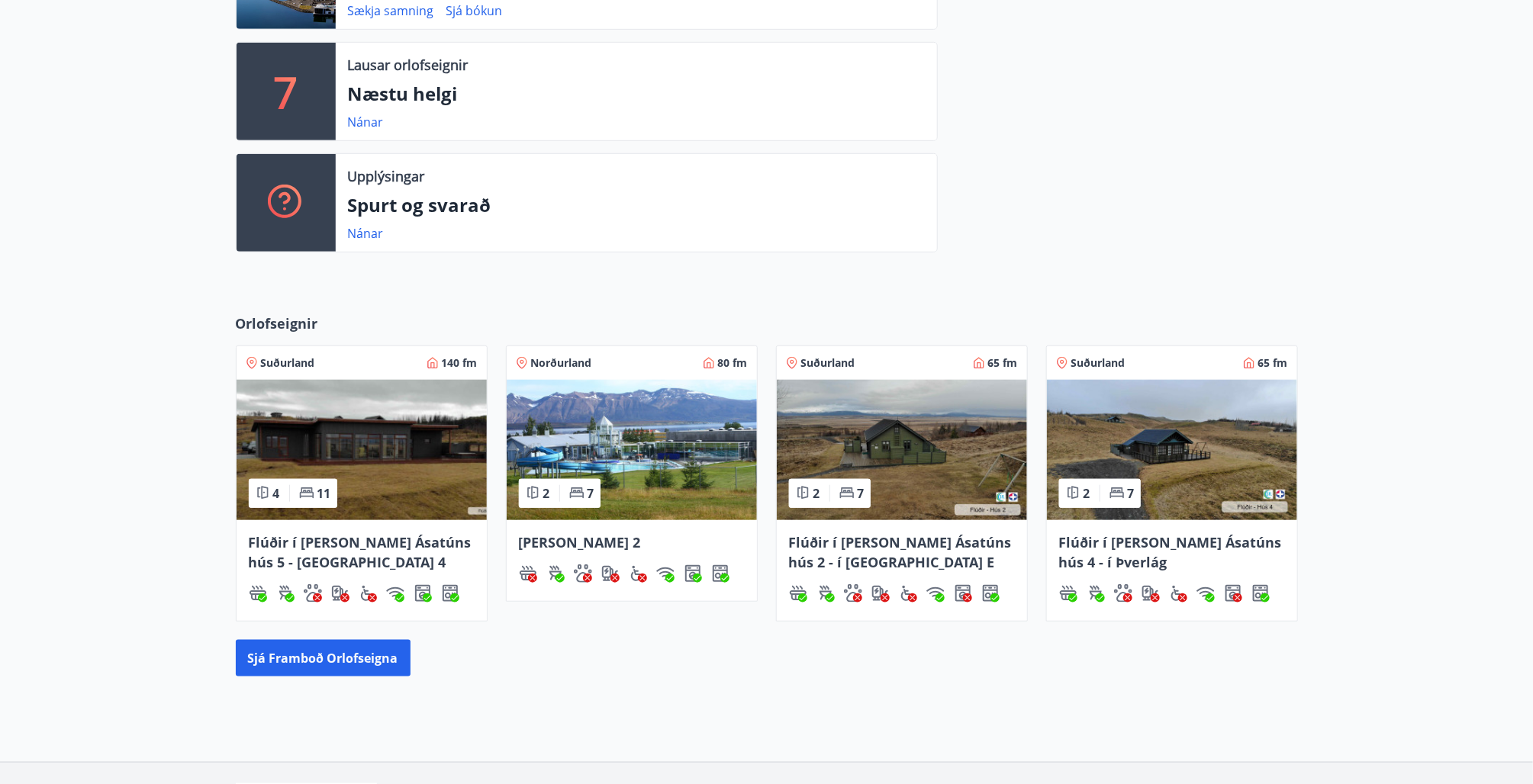
scroll to position [604, 0]
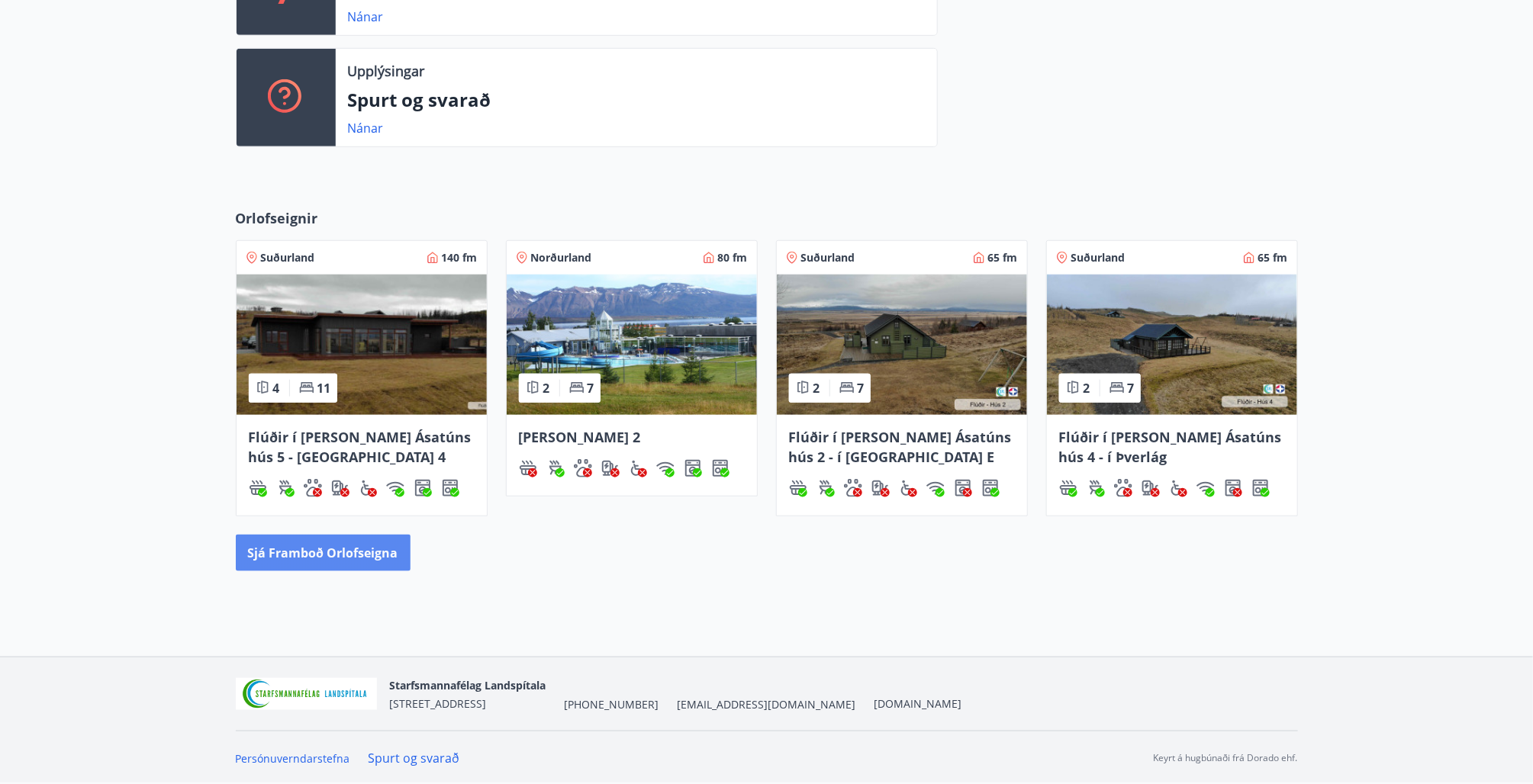
click at [364, 538] on button "Sjá framboð orlofseigna" at bounding box center [322, 552] width 174 height 36
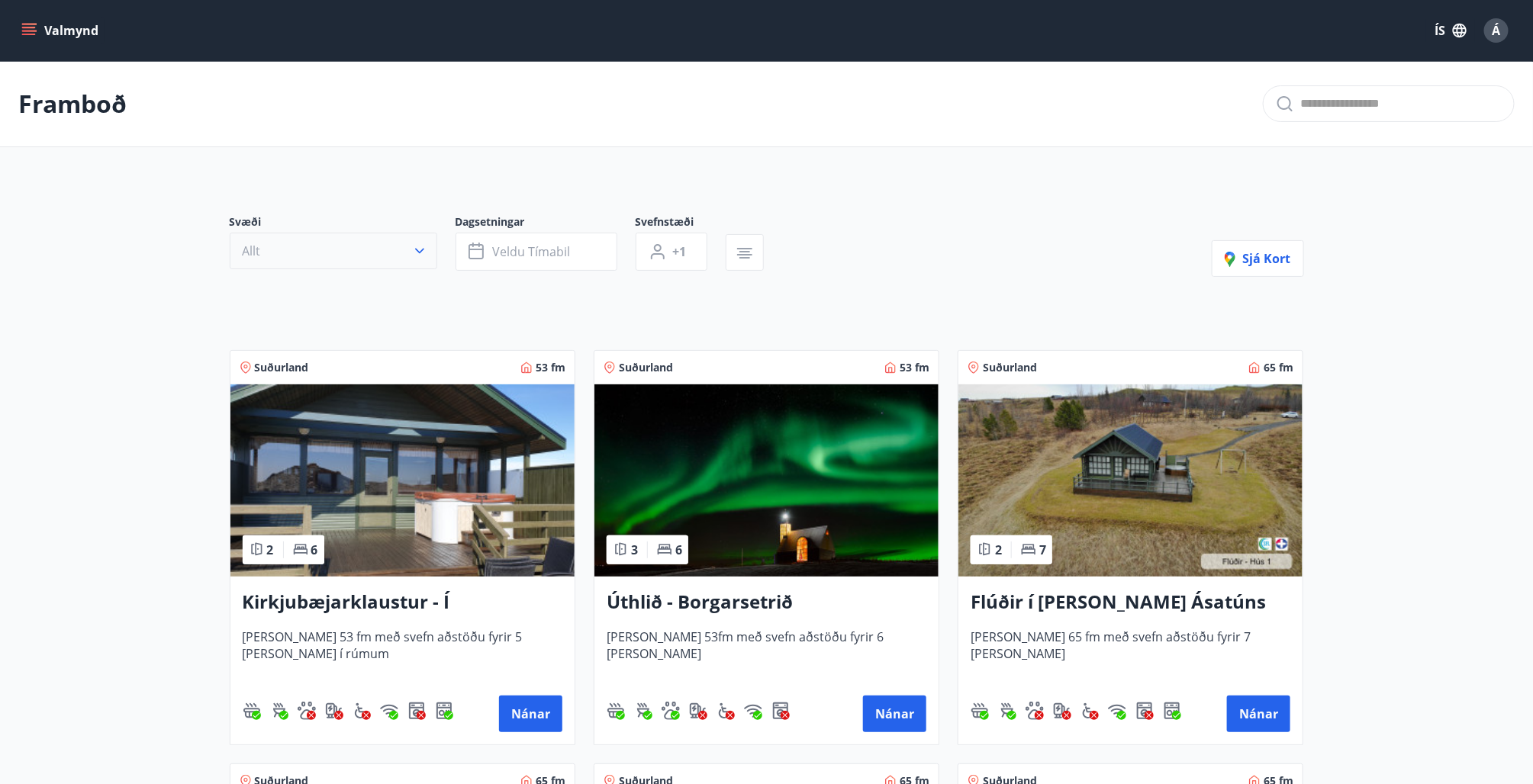
click at [419, 250] on icon "button" at bounding box center [420, 251] width 16 height 15
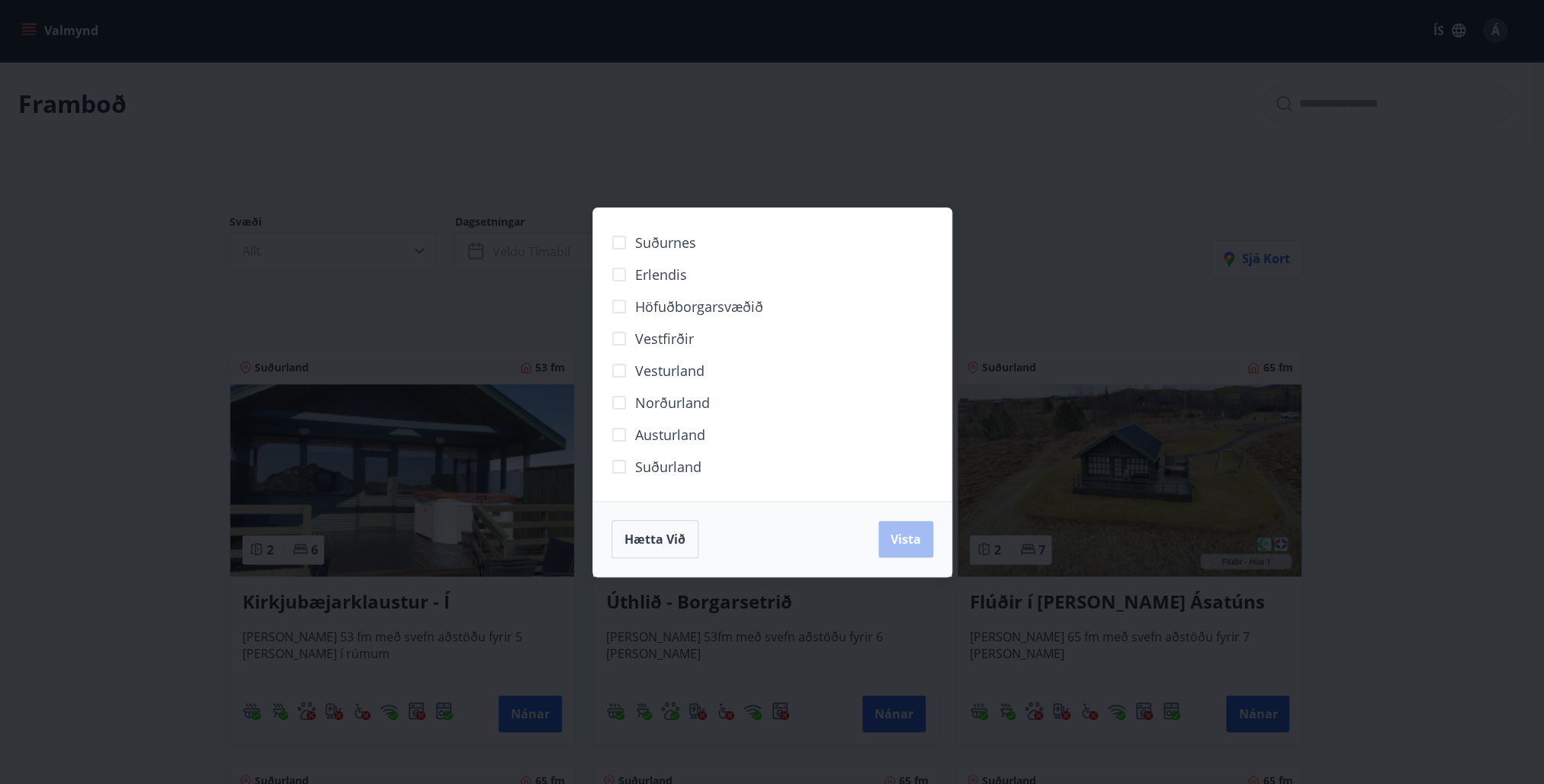
click at [668, 403] on span "Norðurland" at bounding box center [672, 403] width 74 height 20
click at [891, 528] on button "Vista" at bounding box center [906, 538] width 55 height 36
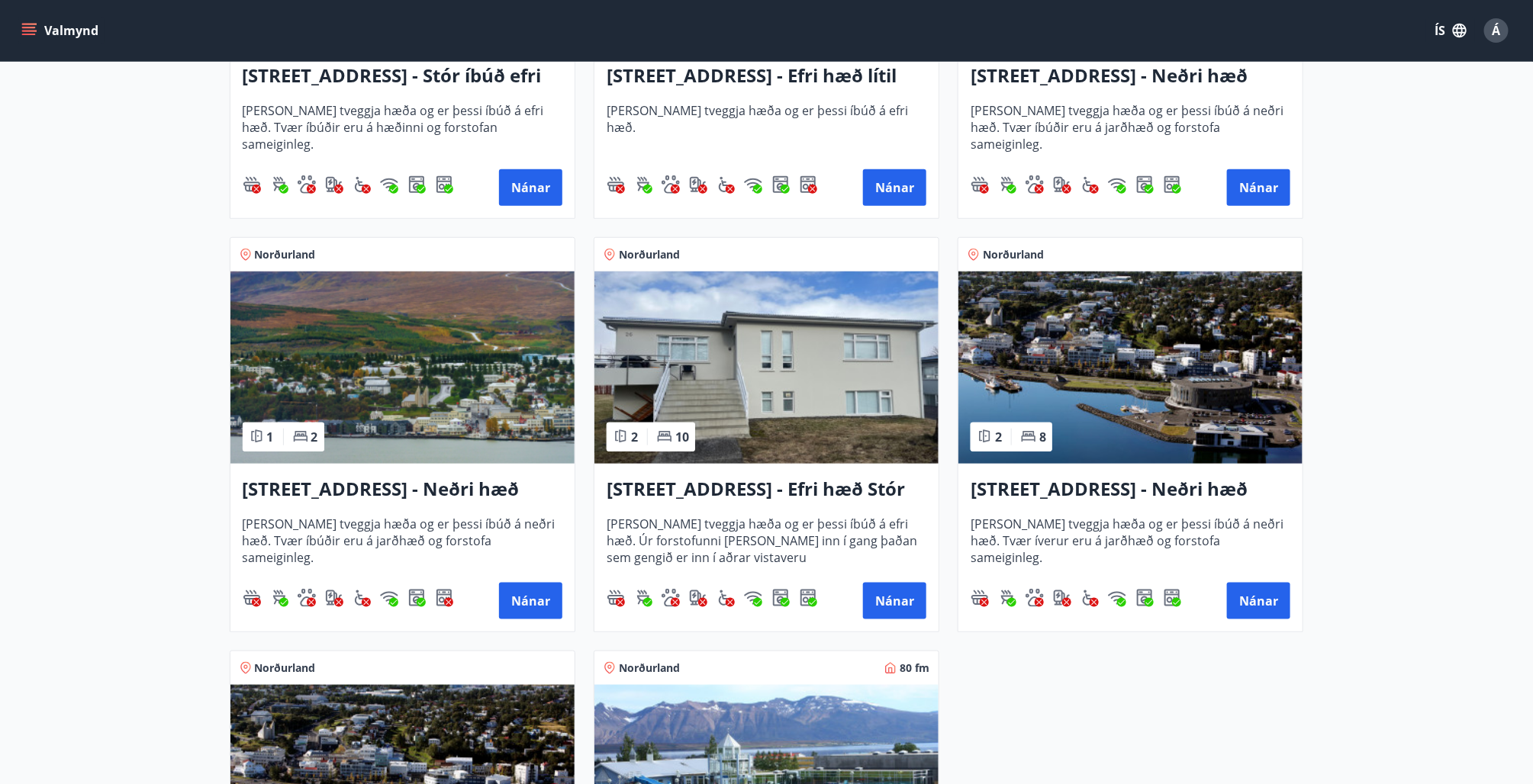
scroll to position [686, 0]
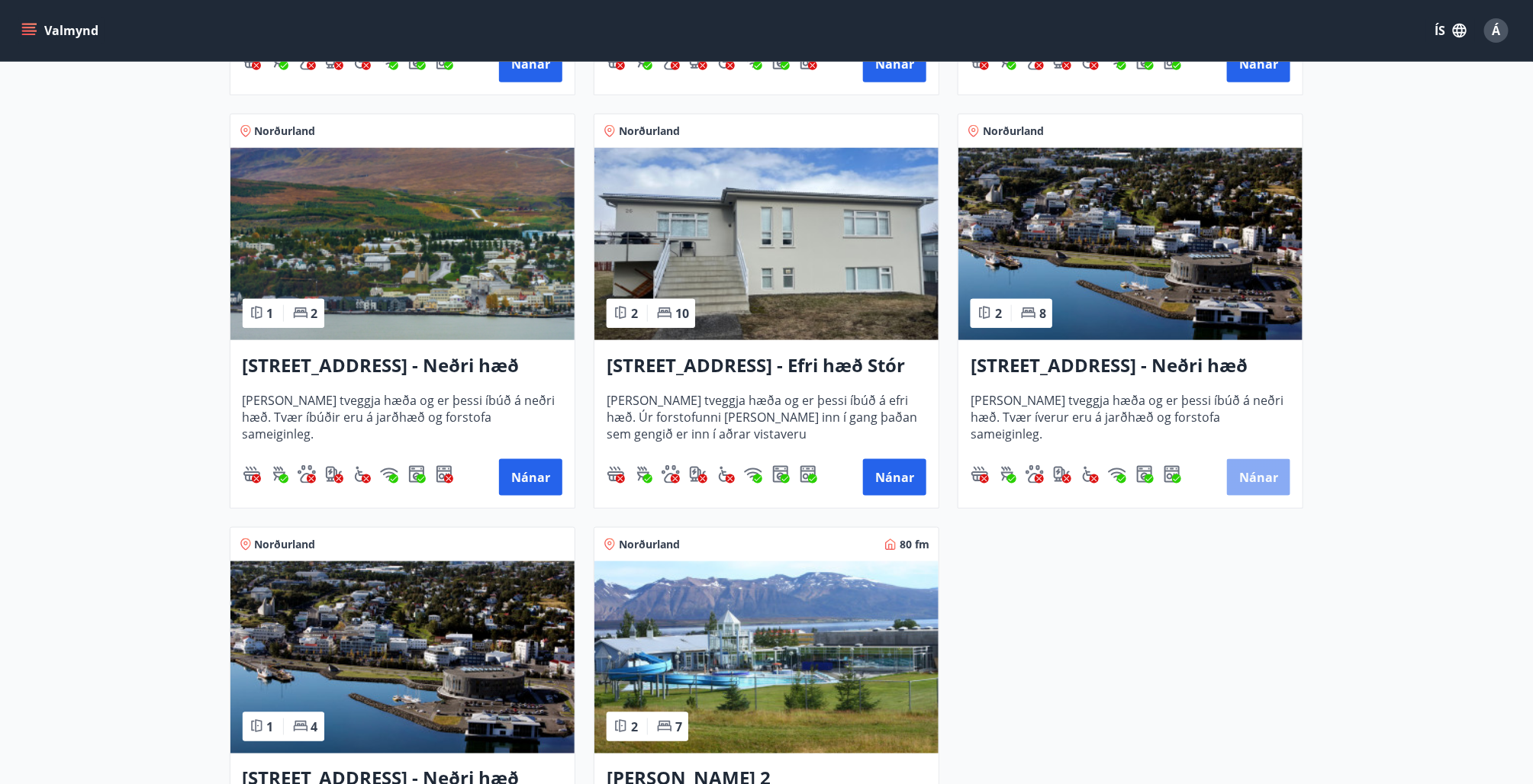
click at [1258, 474] on button "Nánar" at bounding box center [1259, 477] width 64 height 36
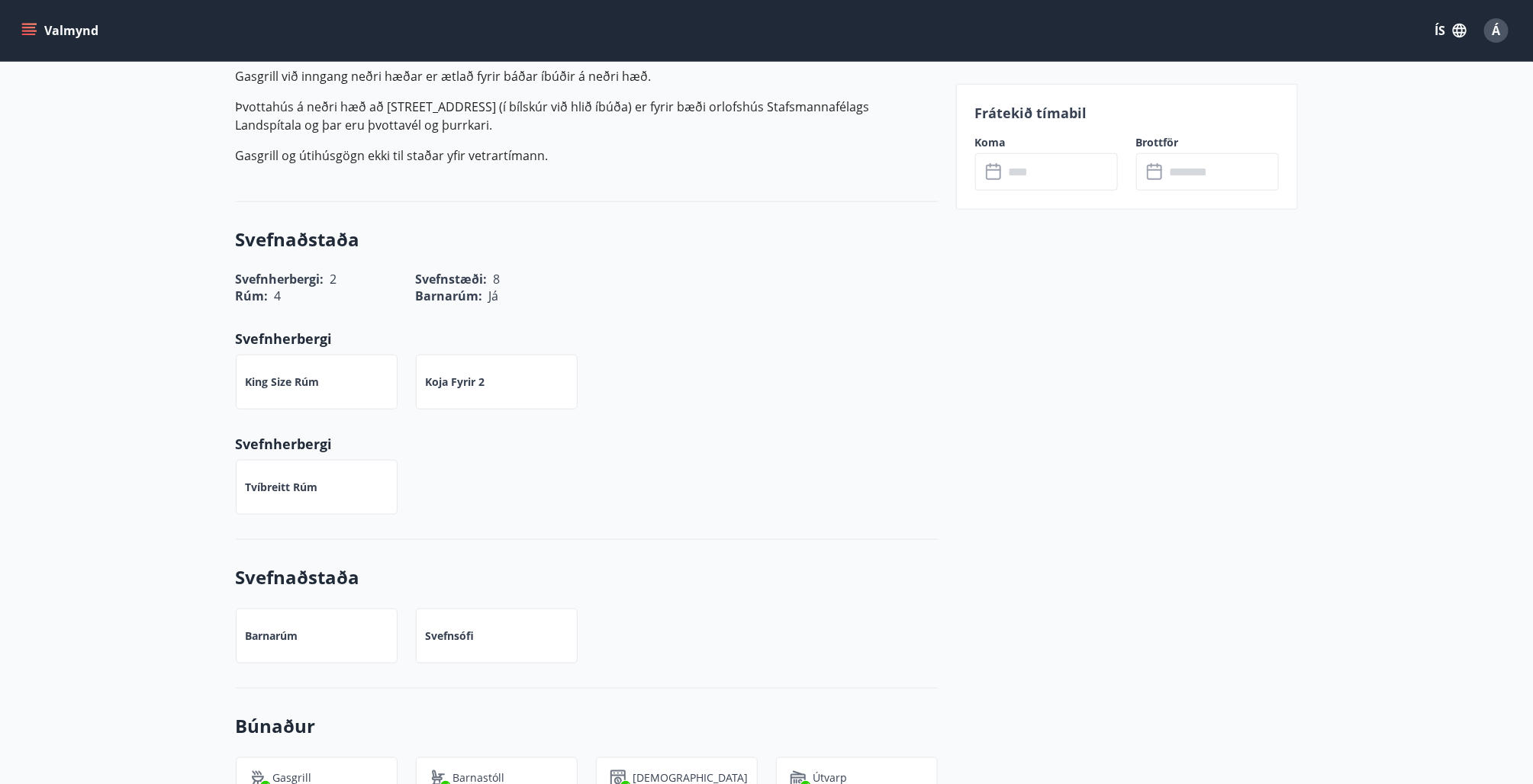
scroll to position [153, 0]
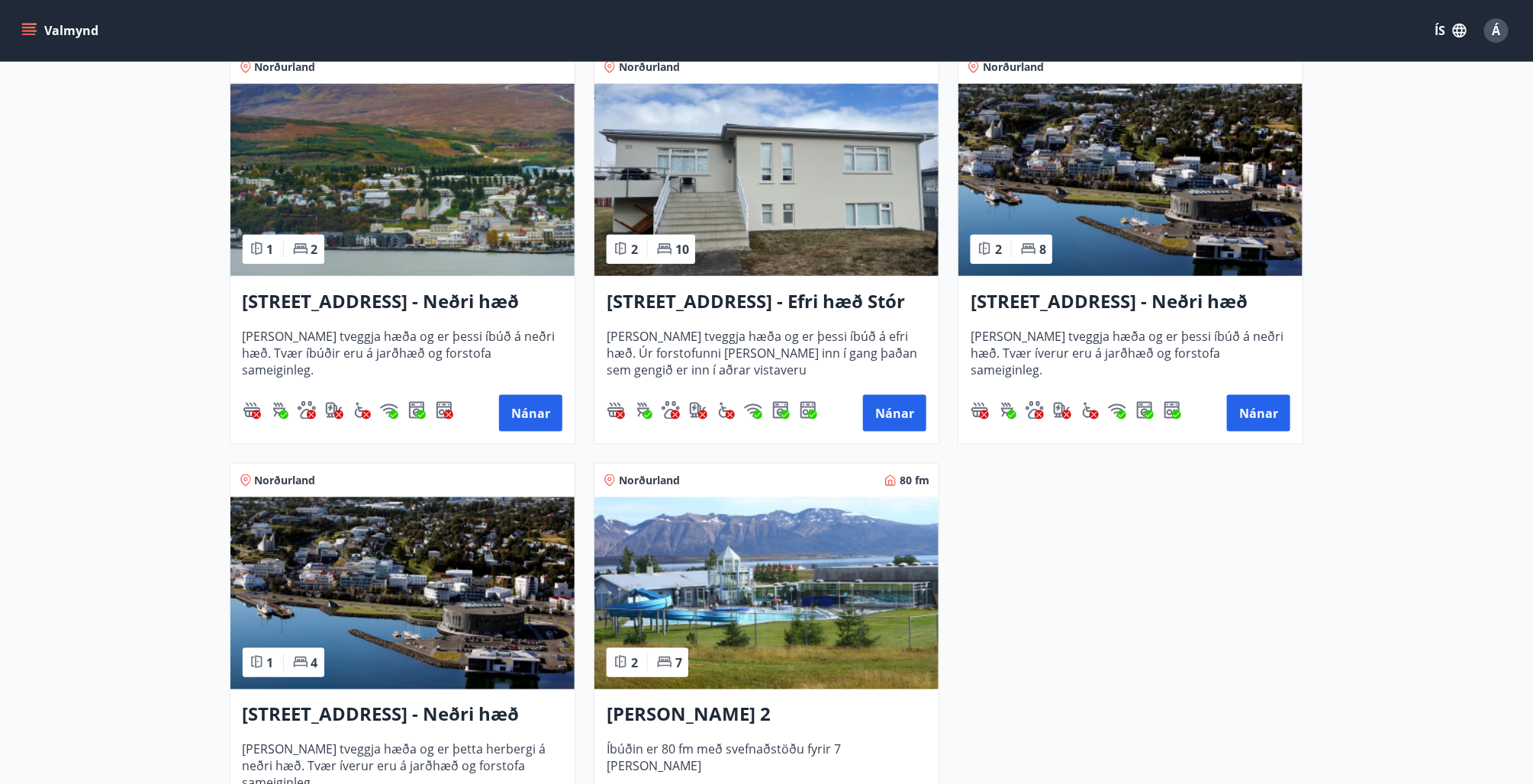
scroll to position [686, 0]
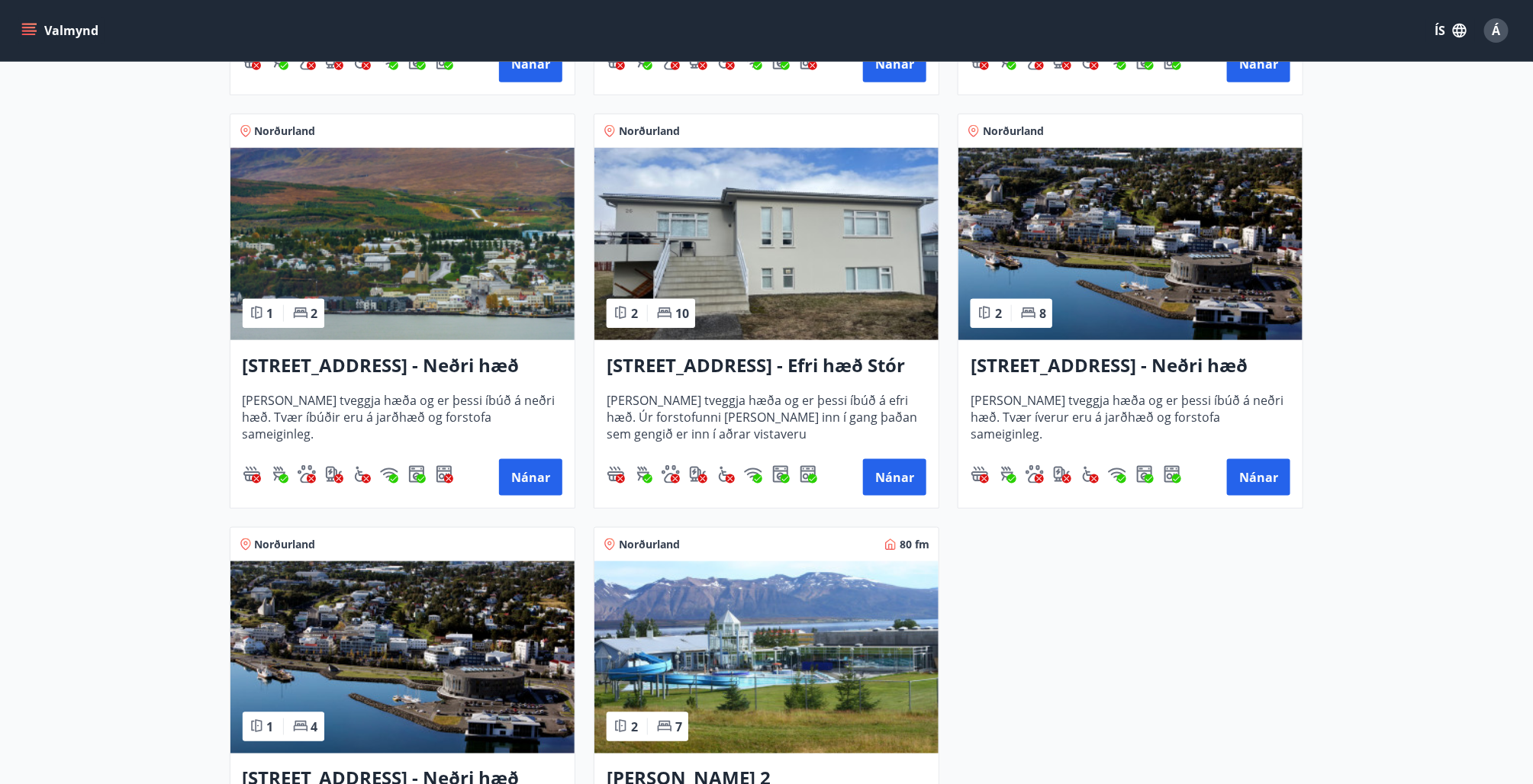
click at [381, 390] on div "Hrafnagilsstræti 23 - Neðri hæð íbúð 4 Húsið er tveggja hæða og er þessi íbúð á…" at bounding box center [402, 424] width 344 height 168
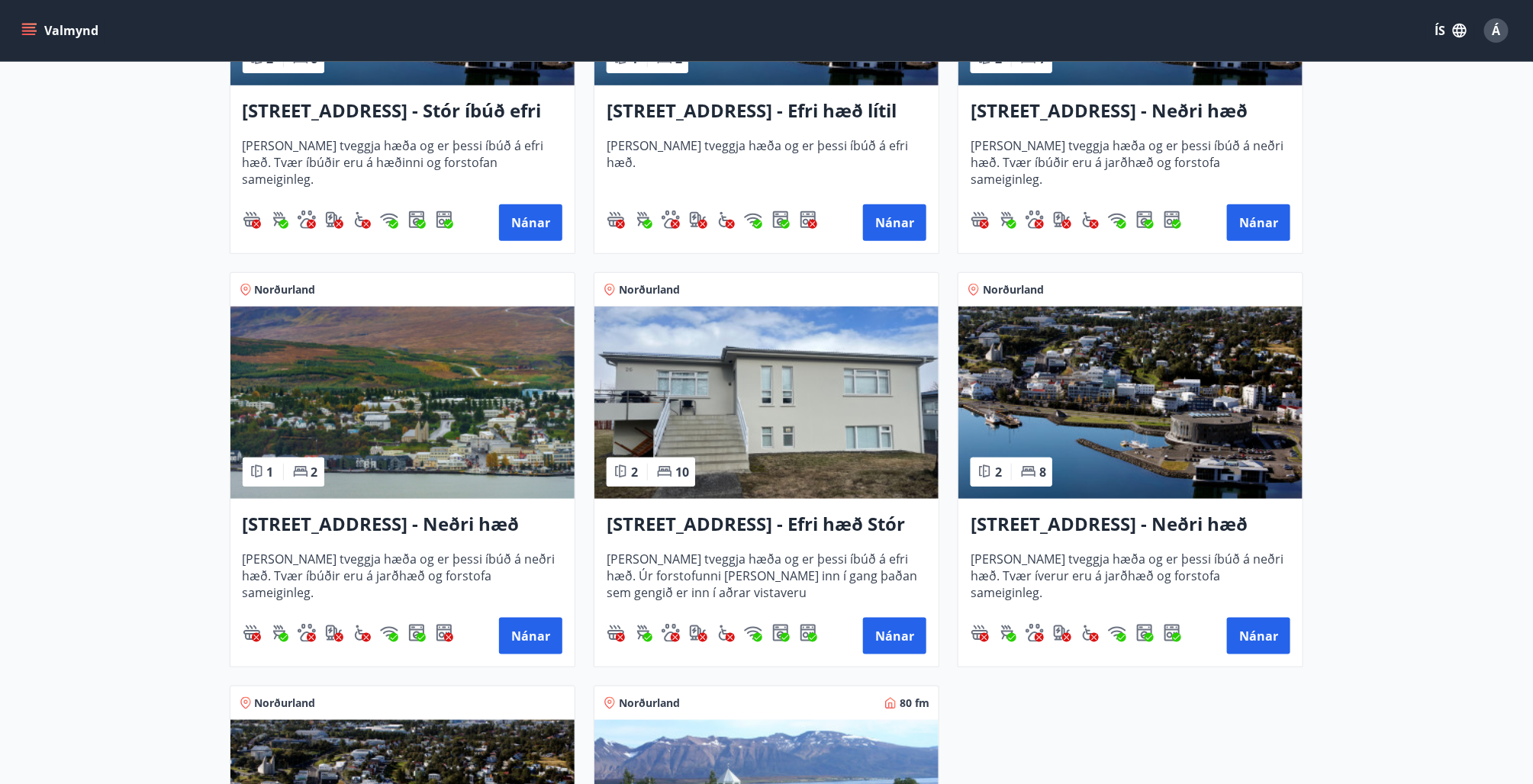
scroll to position [610, 0]
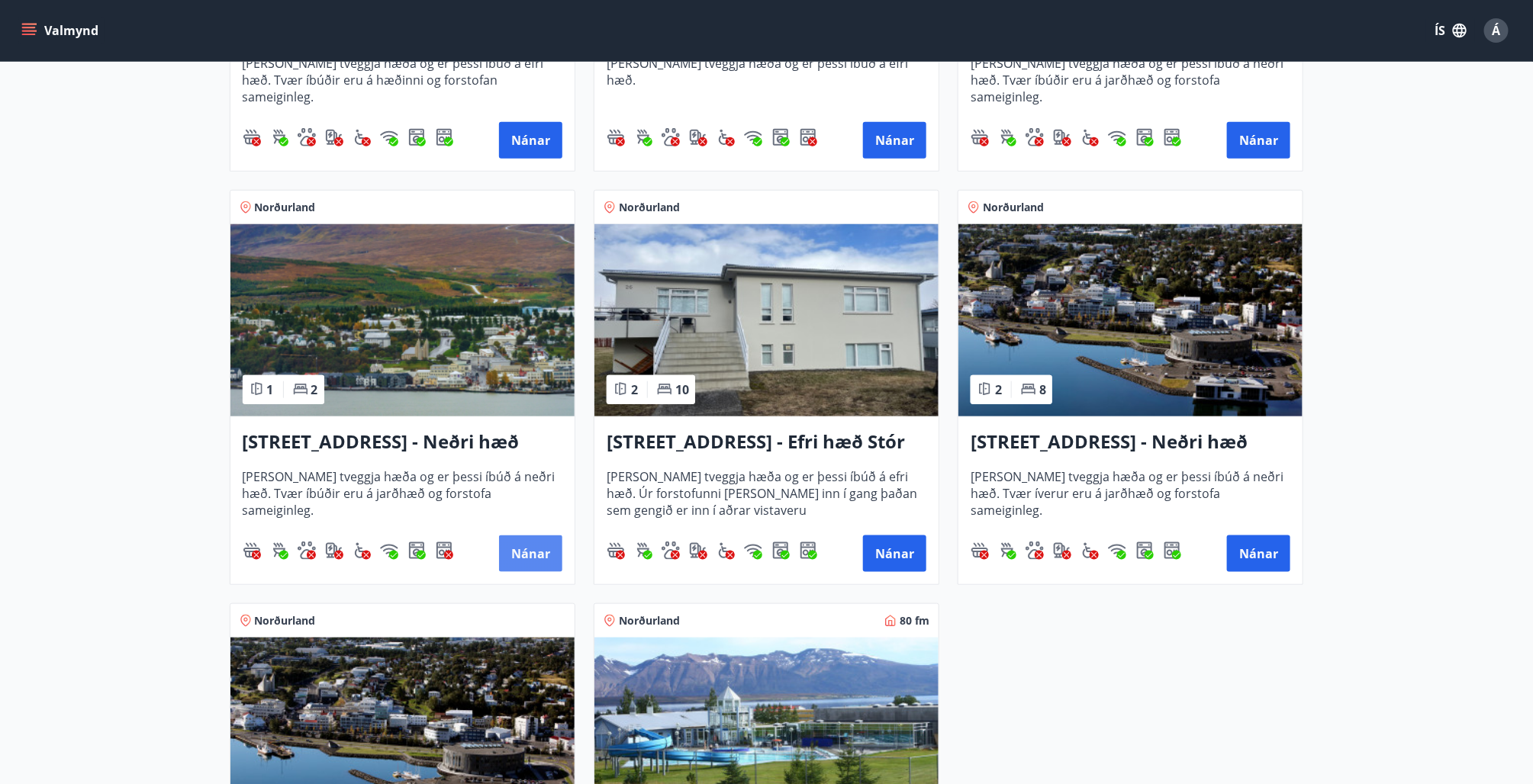
click at [526, 553] on button "Nánar" at bounding box center [531, 553] width 64 height 36
